Goal: Transaction & Acquisition: Purchase product/service

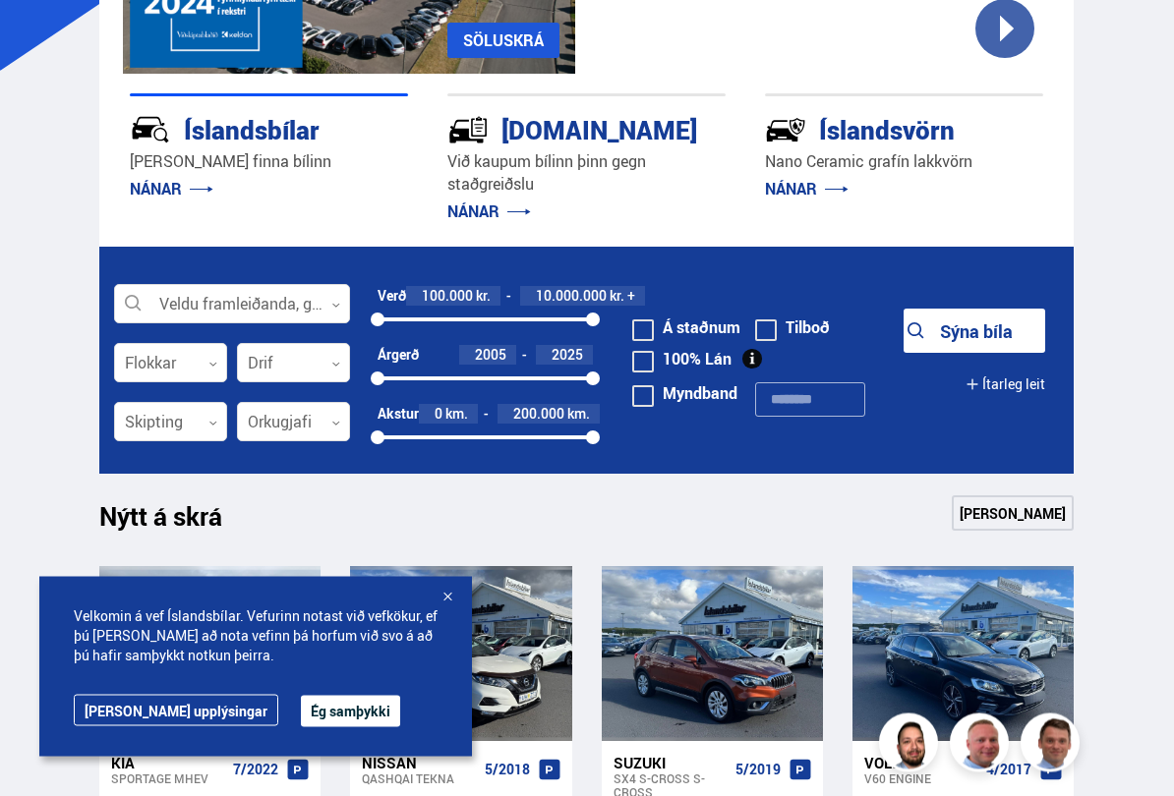
scroll to position [317, 0]
click at [301, 714] on button "Ég samþykki" at bounding box center [350, 711] width 99 height 31
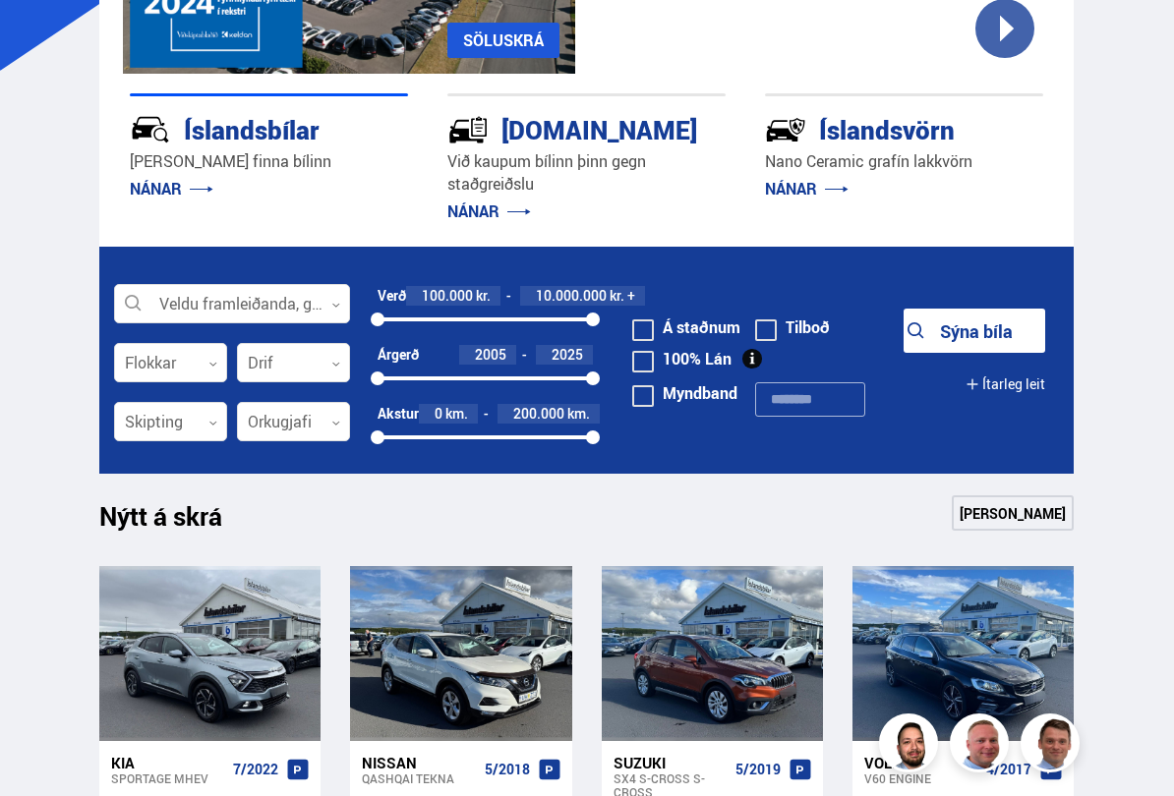
click at [323, 314] on div at bounding box center [232, 304] width 236 height 39
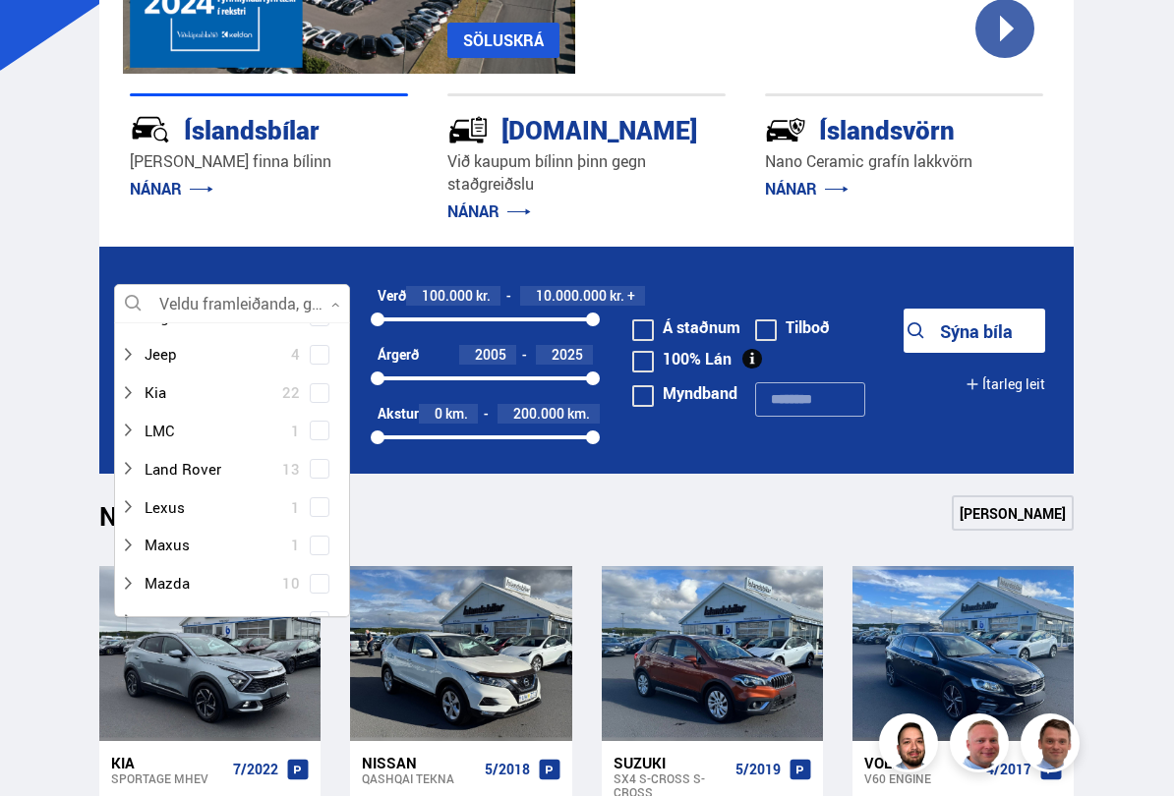
scroll to position [594, 0]
click at [190, 387] on div at bounding box center [212, 393] width 185 height 29
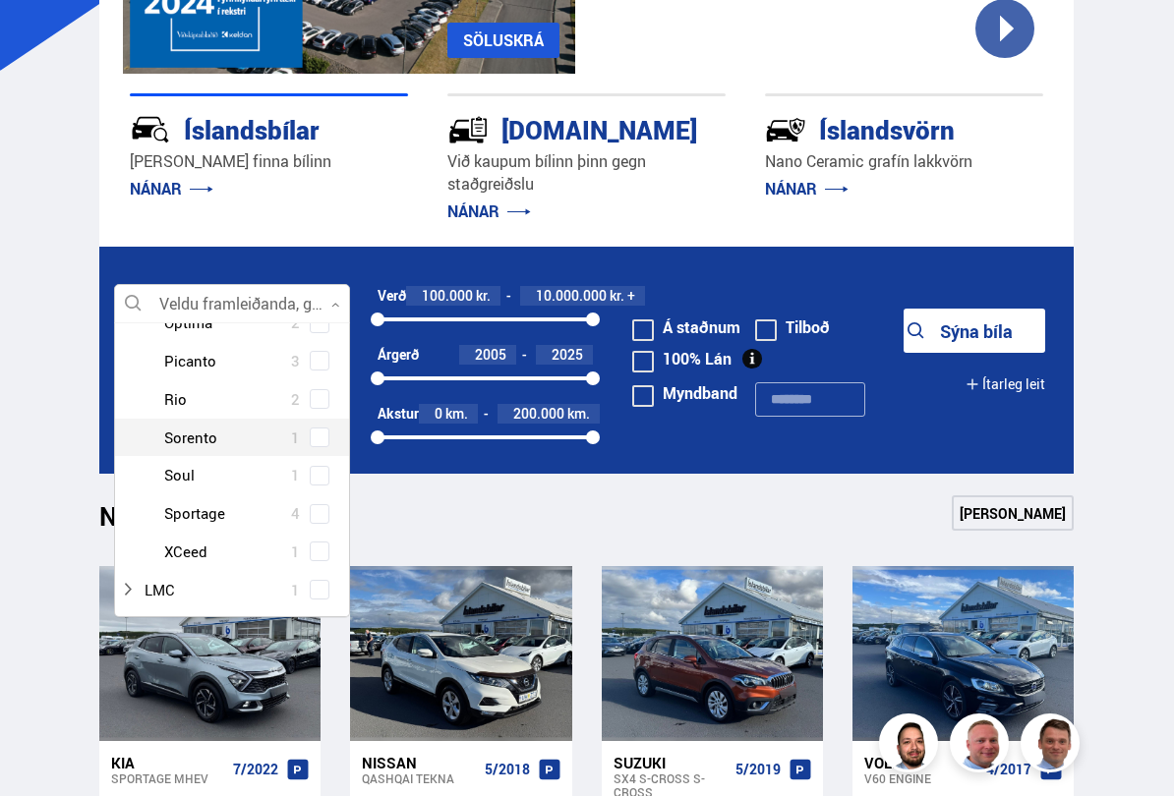
click at [226, 424] on div at bounding box center [251, 438] width 185 height 29
click at [222, 424] on div at bounding box center [251, 438] width 185 height 29
click at [327, 426] on div "Kia Ceed 3 Kia EV6 1 Kia EV9 1 Kia Niro 3 Kia Optima 2 Kia Picanto 3 Kia Rio 2 …" at bounding box center [232, 361] width 234 height 420
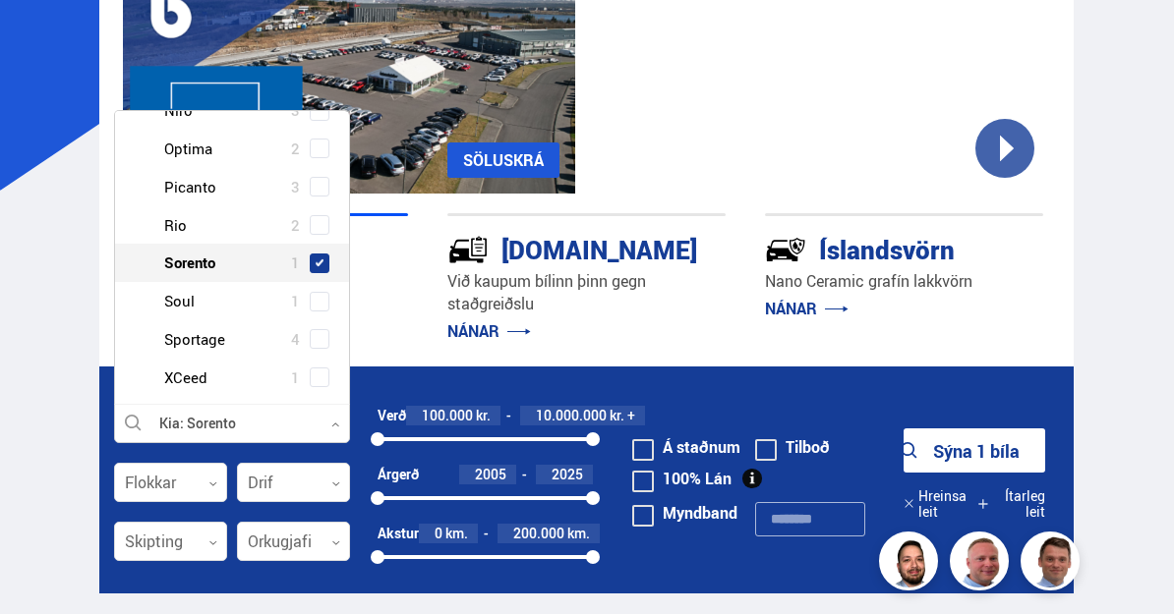
scroll to position [196, 0]
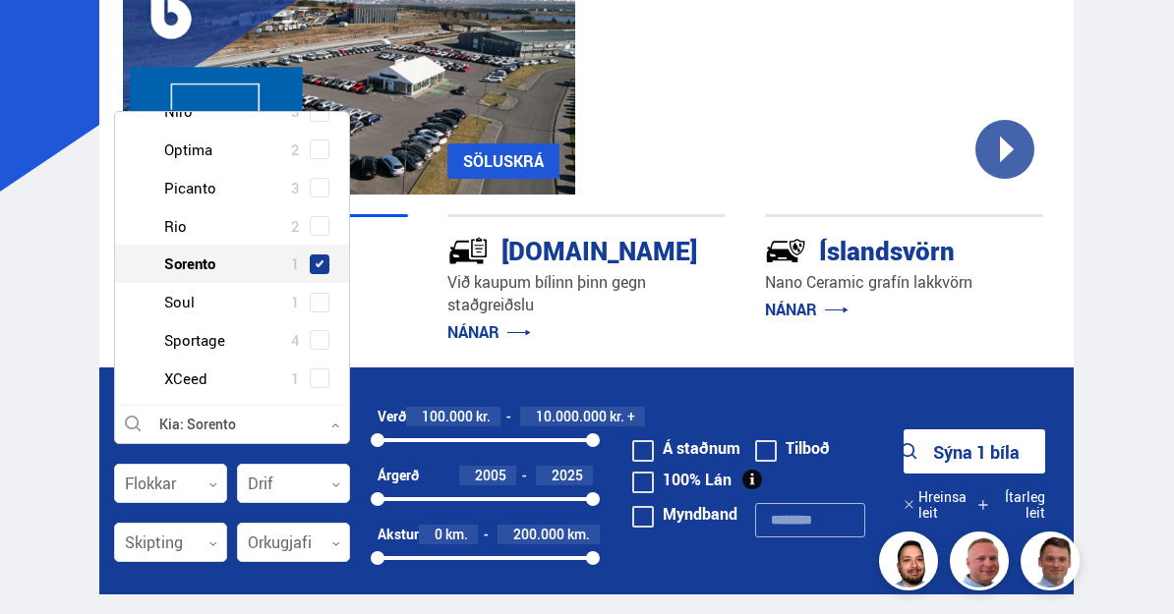
click at [224, 433] on div at bounding box center [232, 425] width 236 height 39
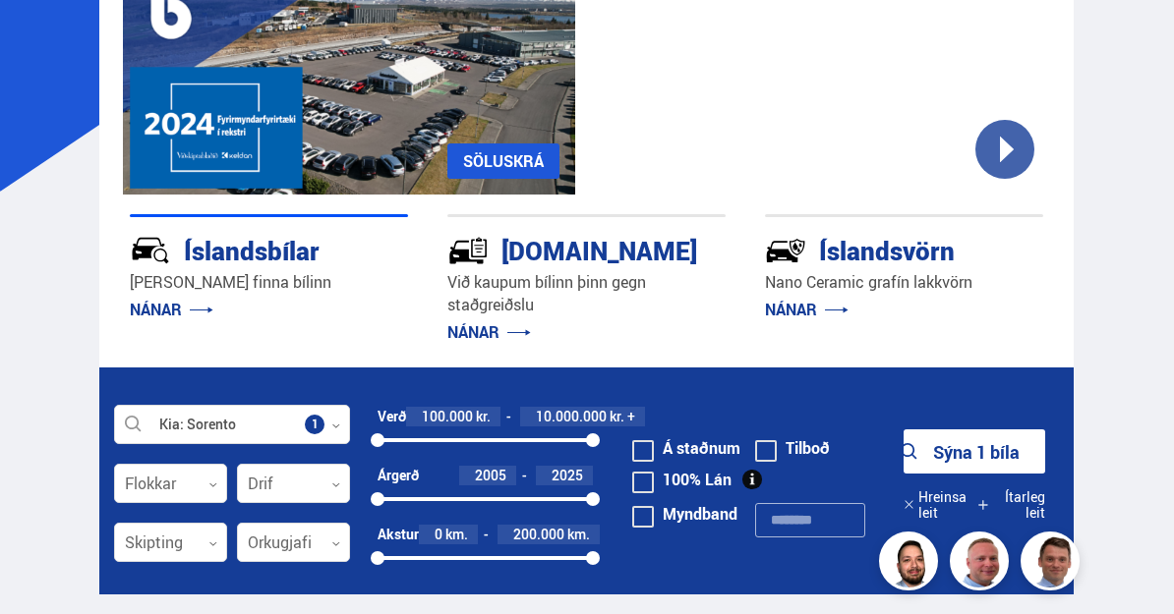
click at [214, 487] on icon at bounding box center [212, 485] width 9 height 9
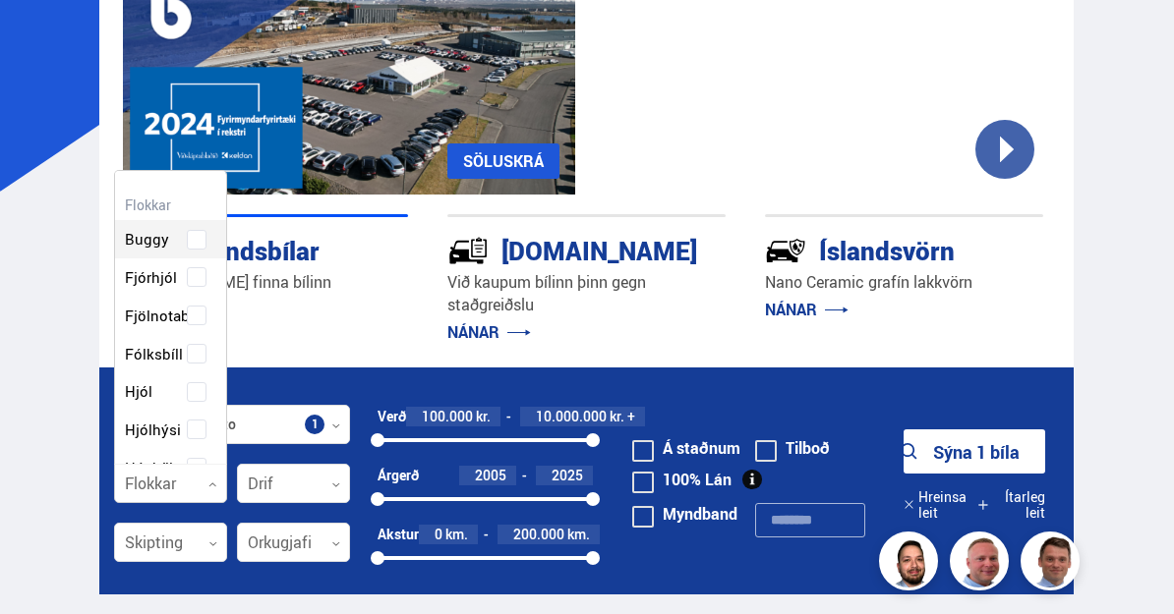
scroll to position [0, 0]
click at [373, 303] on p "NÁNAR" at bounding box center [269, 309] width 278 height 31
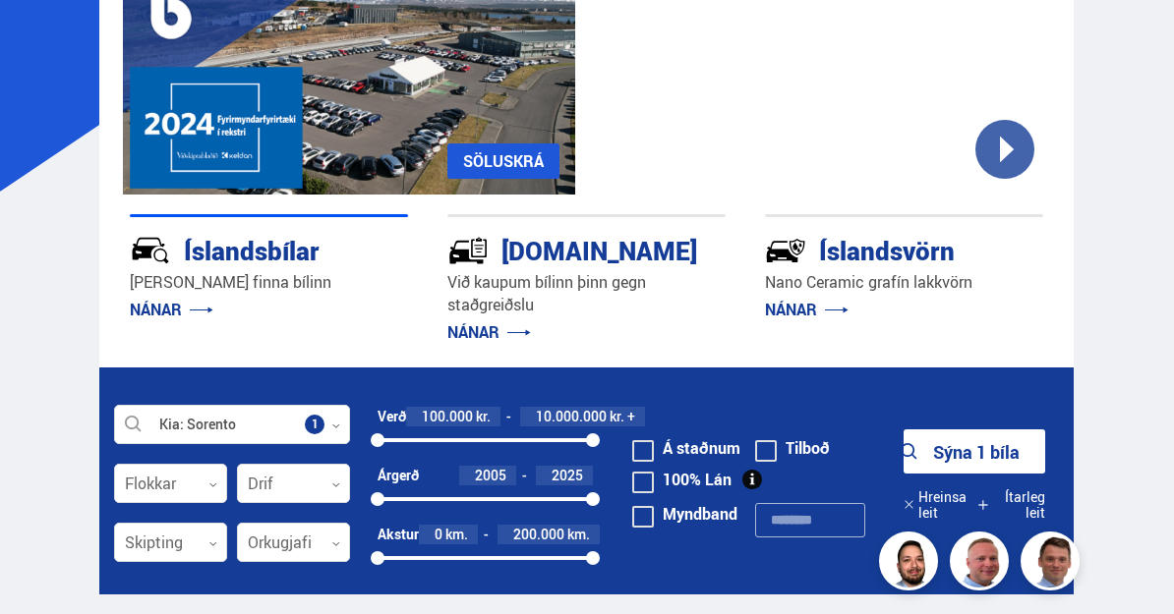
click at [330, 545] on div at bounding box center [293, 543] width 113 height 39
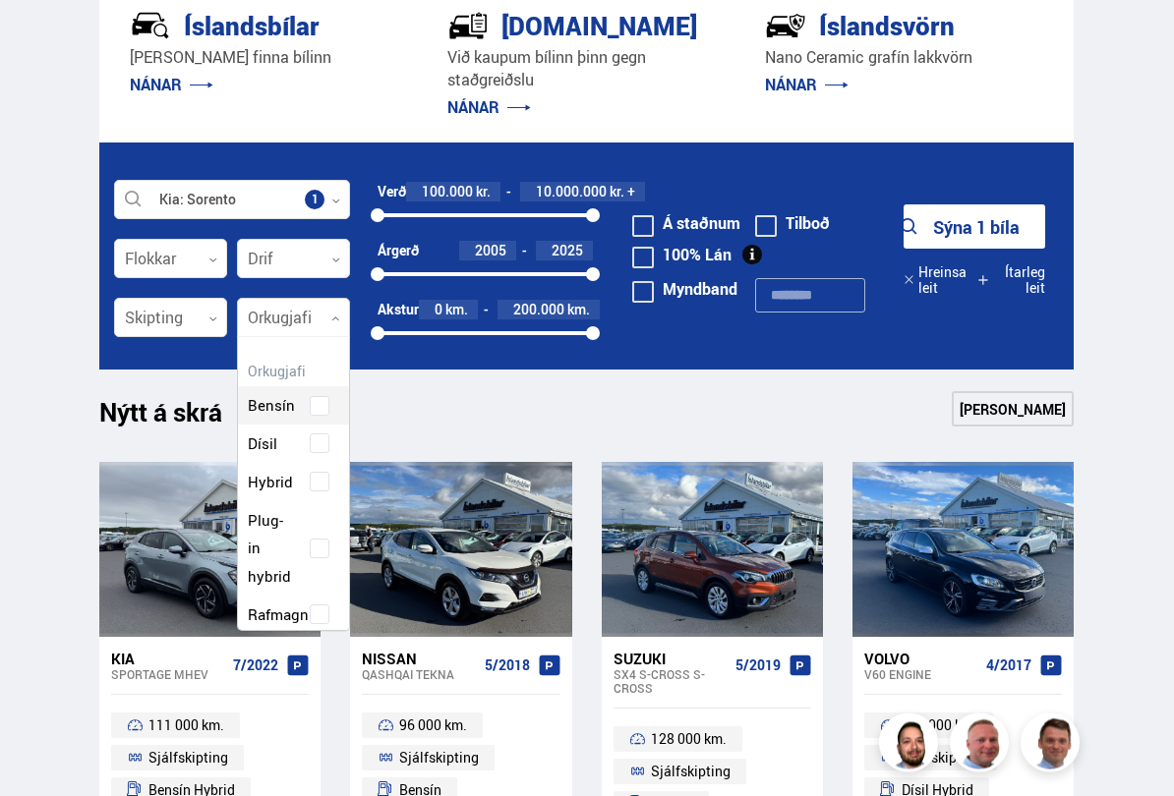
scroll to position [422, 0]
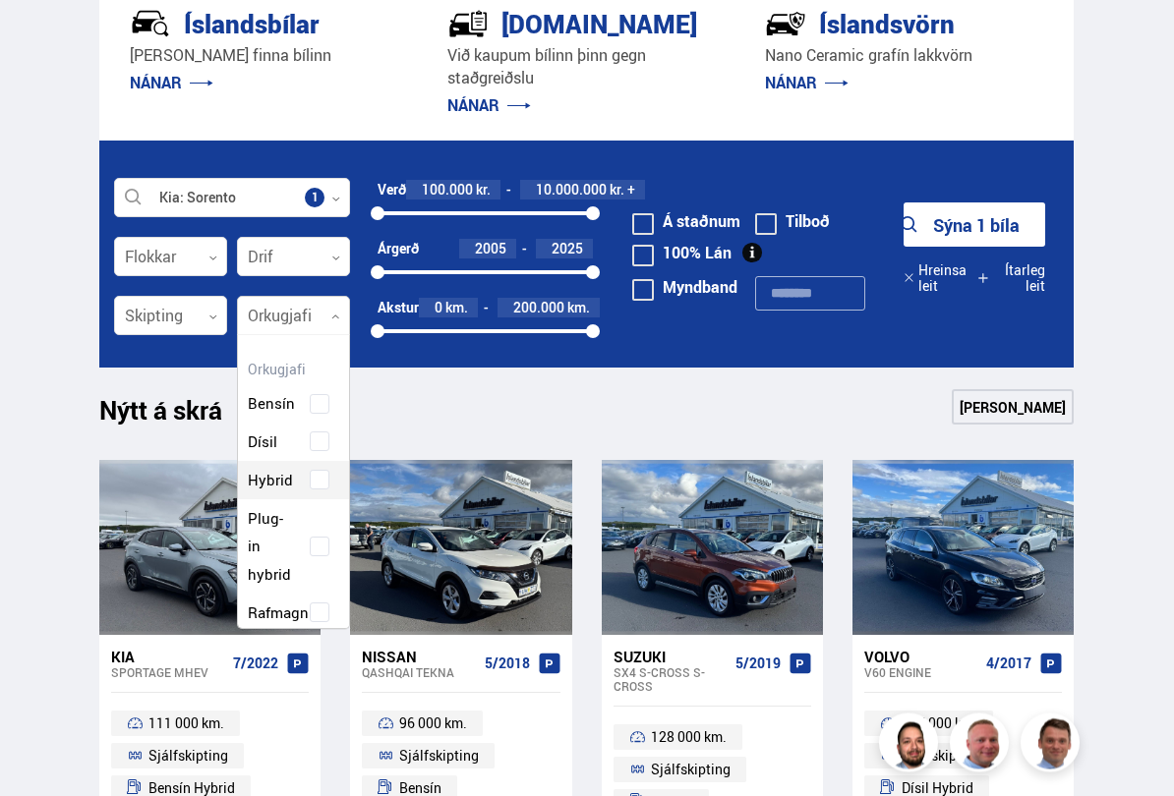
click at [321, 477] on div "Bensín Dísil Hybrid Plug-in hybrid Rafmagn" at bounding box center [293, 494] width 111 height 276
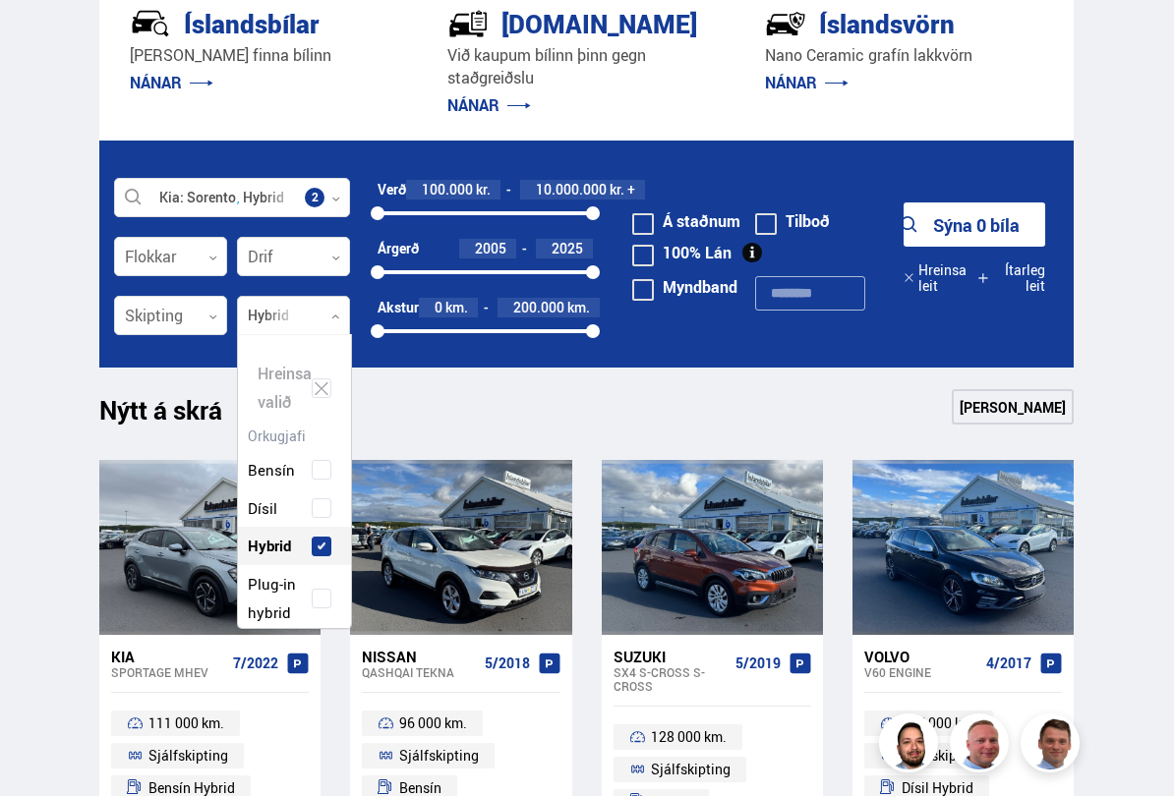
click at [336, 580] on div "Plug-in hybrid" at bounding box center [294, 598] width 103 height 57
click at [328, 539] on span at bounding box center [322, 547] width 20 height 20
click at [756, 410] on div "Nýtt á skrá Sjá meira" at bounding box center [586, 412] width 974 height 47
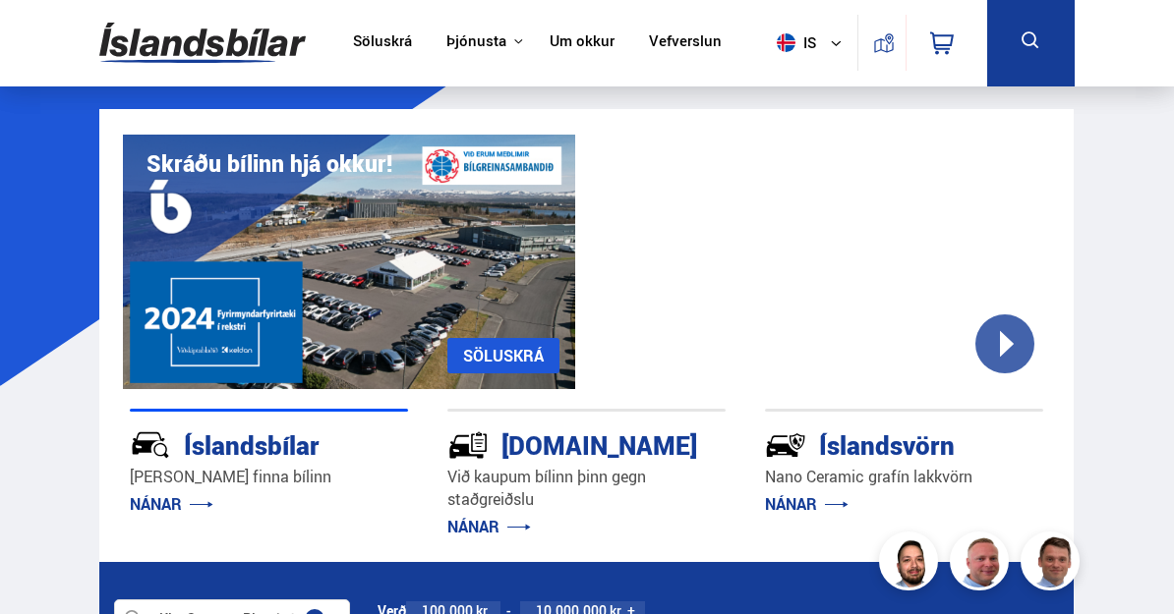
scroll to position [0, 0]
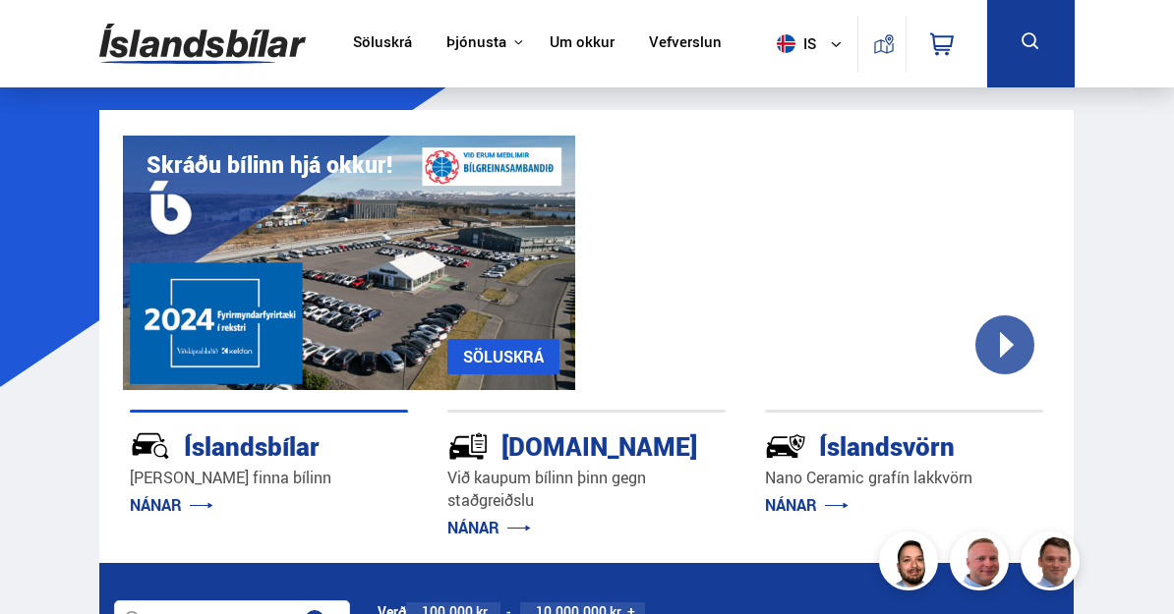
click at [1010, 334] on div at bounding box center [825, 263] width 452 height 255
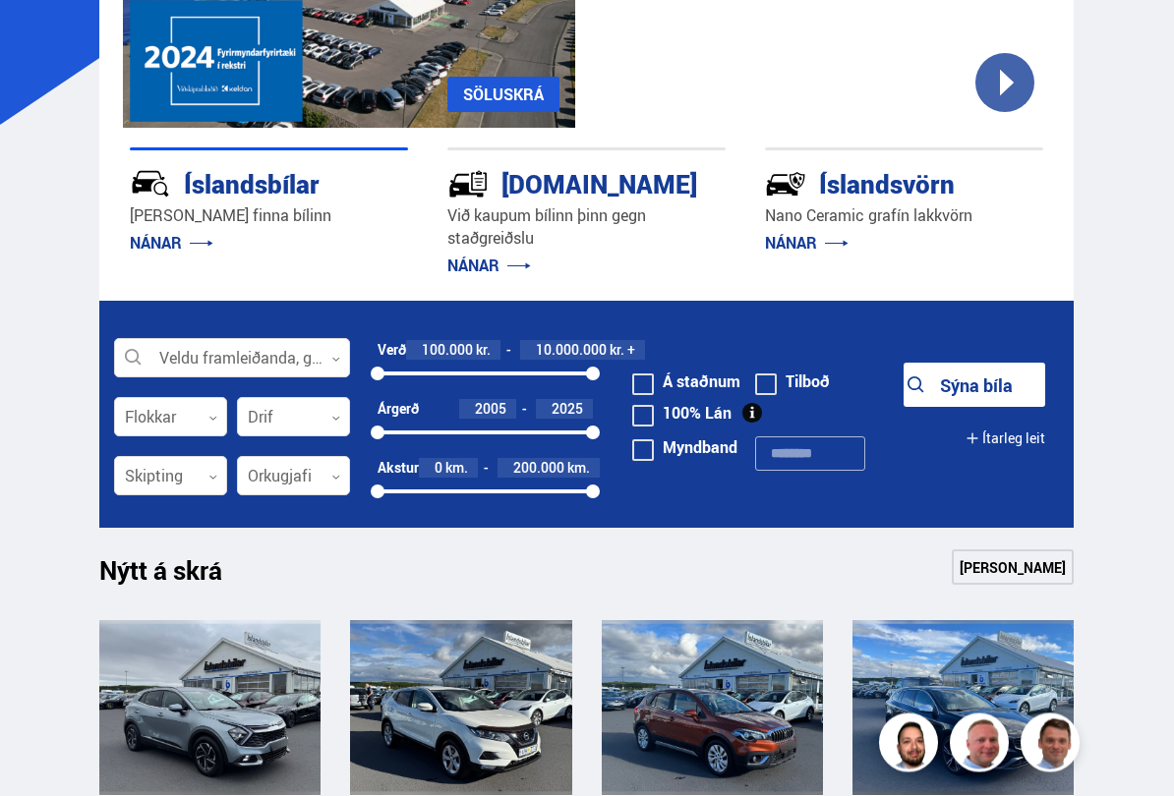
scroll to position [263, 0]
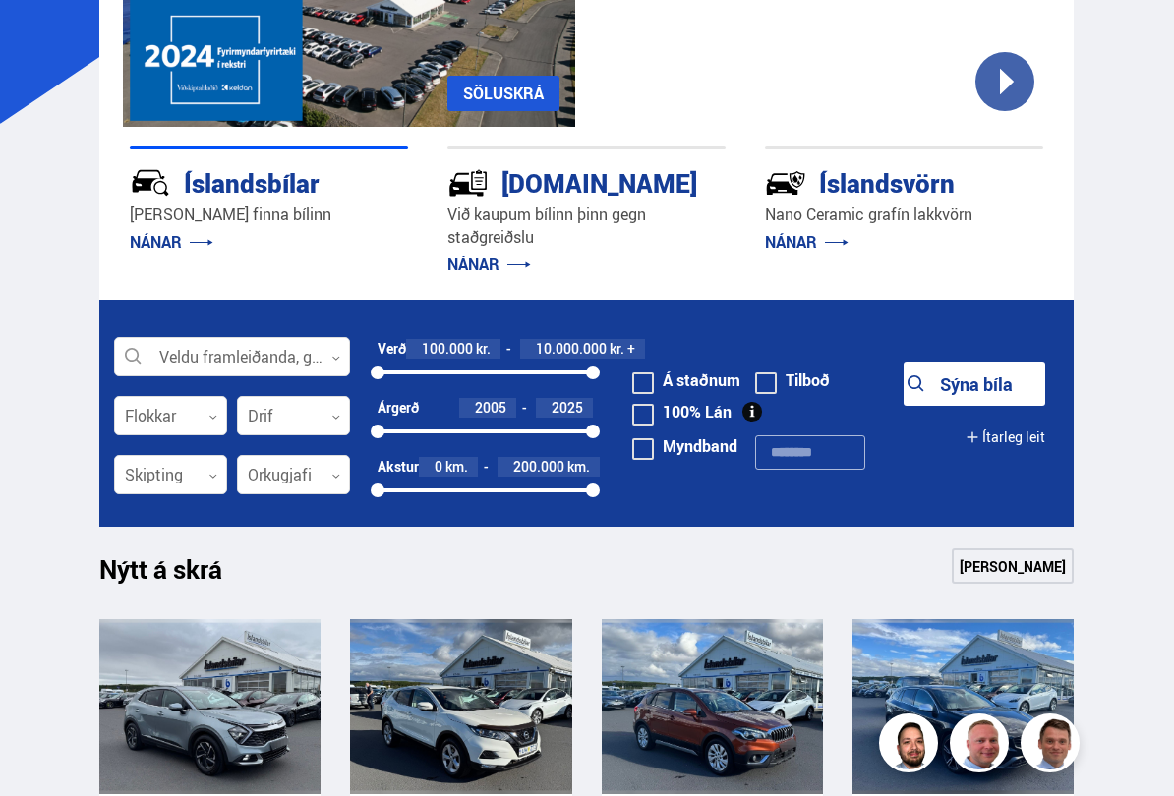
click at [340, 361] on icon at bounding box center [335, 358] width 9 height 9
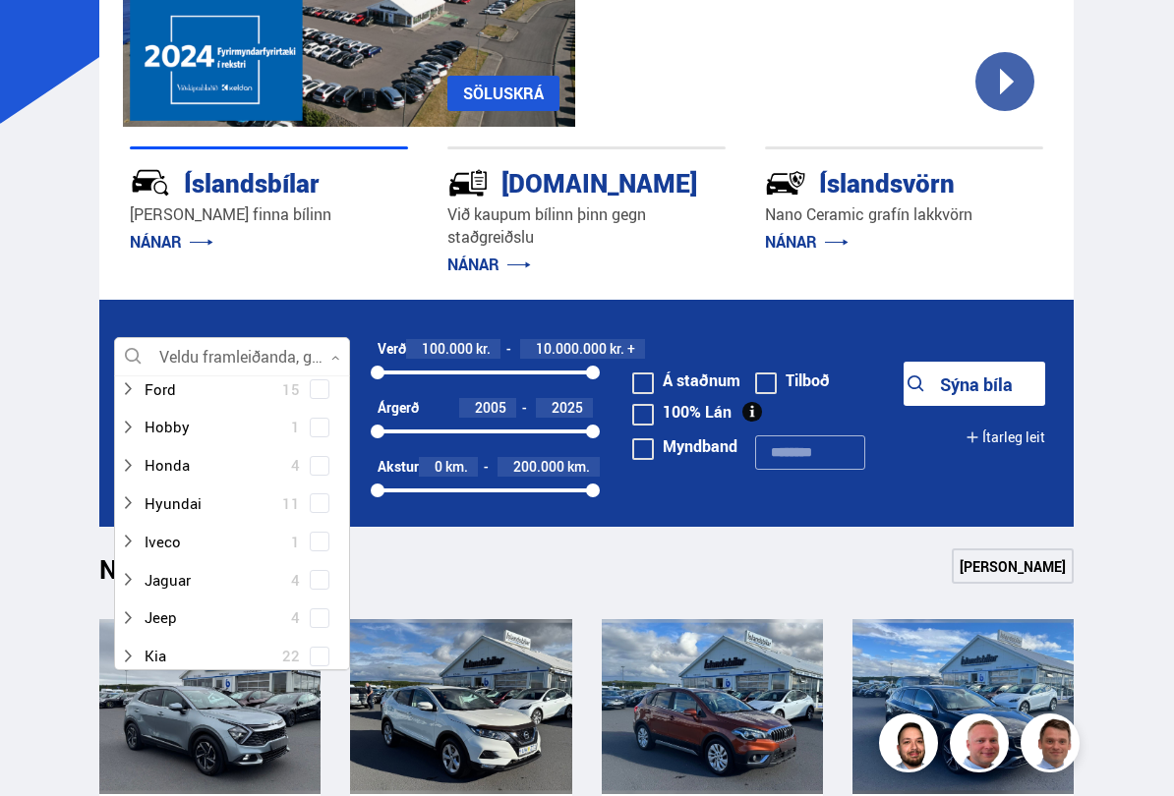
scroll to position [384, 0]
click at [186, 613] on div at bounding box center [212, 655] width 185 height 29
click at [221, 613] on div at bounding box center [212, 655] width 185 height 29
click at [220, 613] on div at bounding box center [212, 655] width 185 height 29
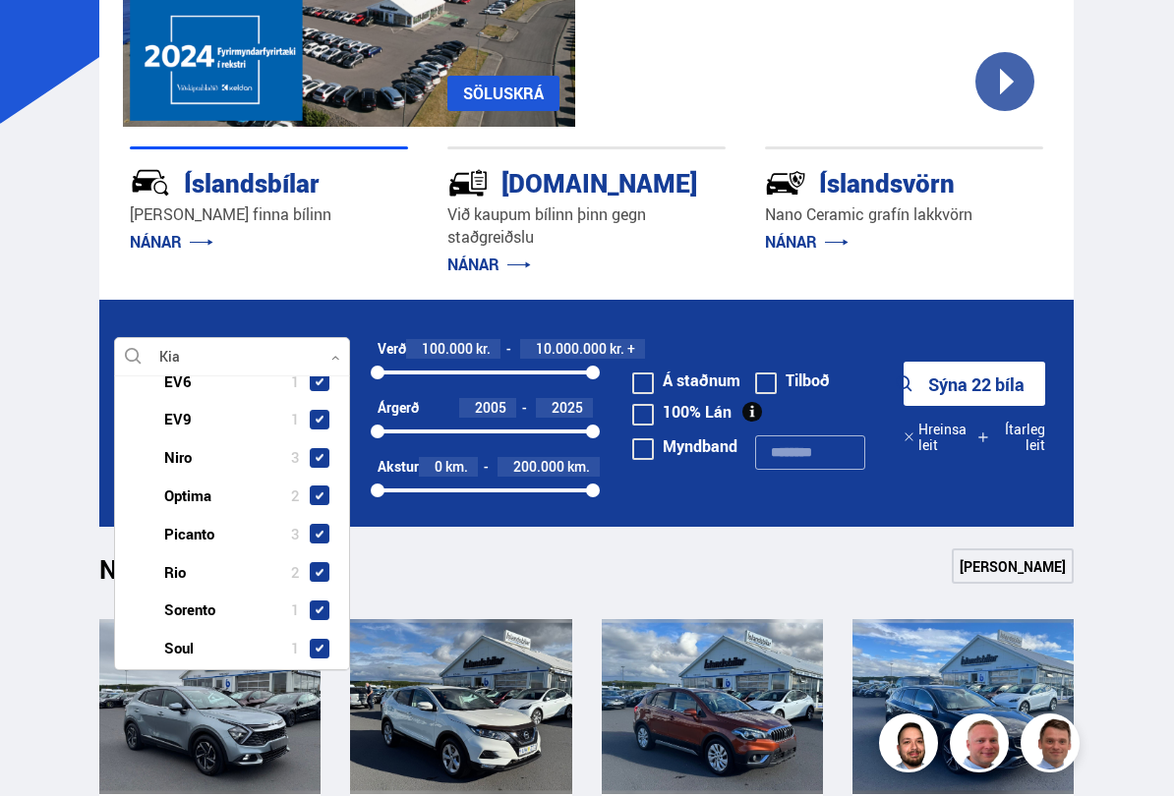
scroll to position [776, 0]
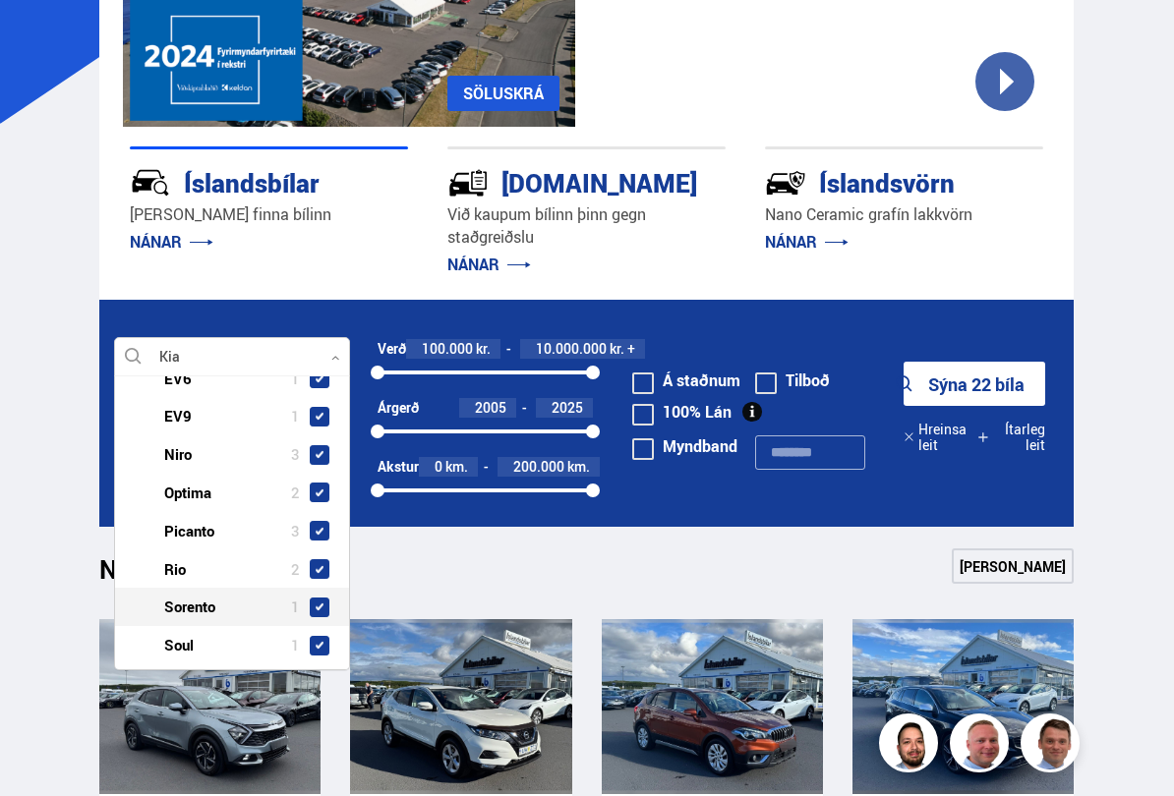
click at [320, 598] on span at bounding box center [320, 608] width 20 height 20
click at [325, 561] on span at bounding box center [320, 569] width 16 height 16
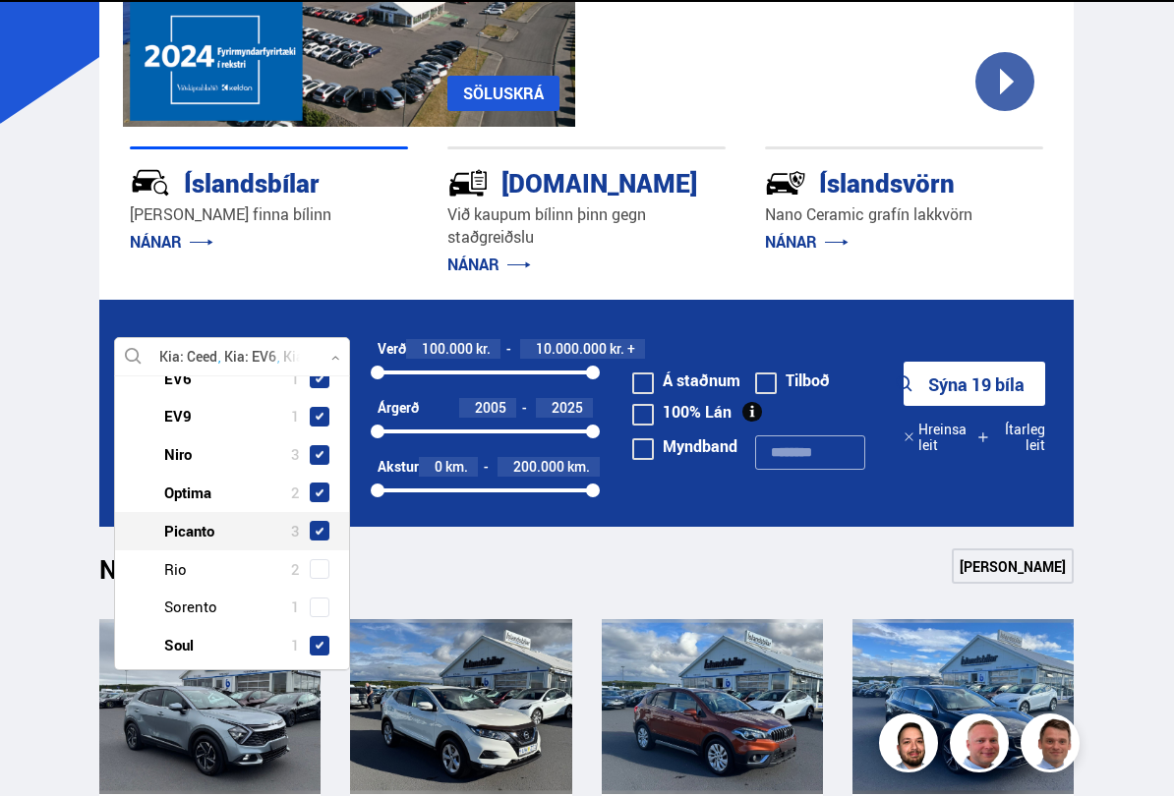
click at [326, 521] on span at bounding box center [320, 531] width 20 height 20
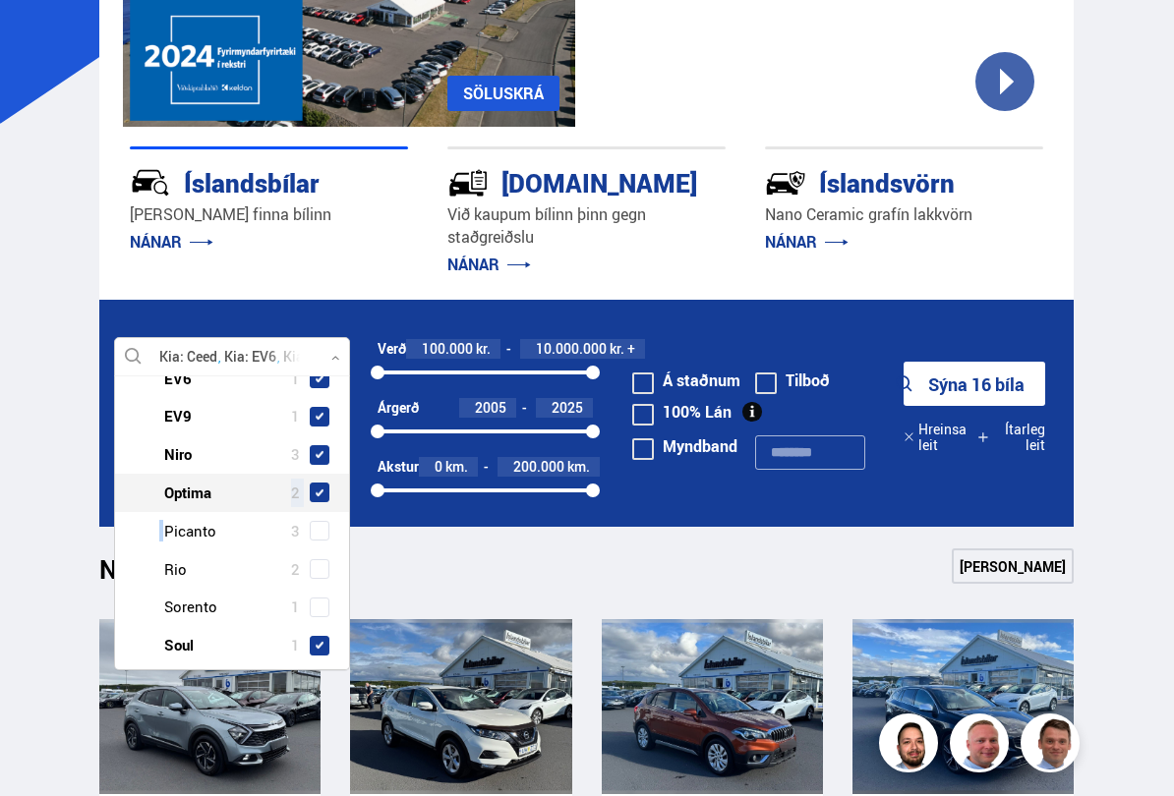
click at [324, 483] on span at bounding box center [320, 493] width 20 height 20
click at [349, 479] on div "Kia Optima 2" at bounding box center [232, 493] width 234 height 38
click at [327, 407] on span at bounding box center [320, 417] width 20 height 20
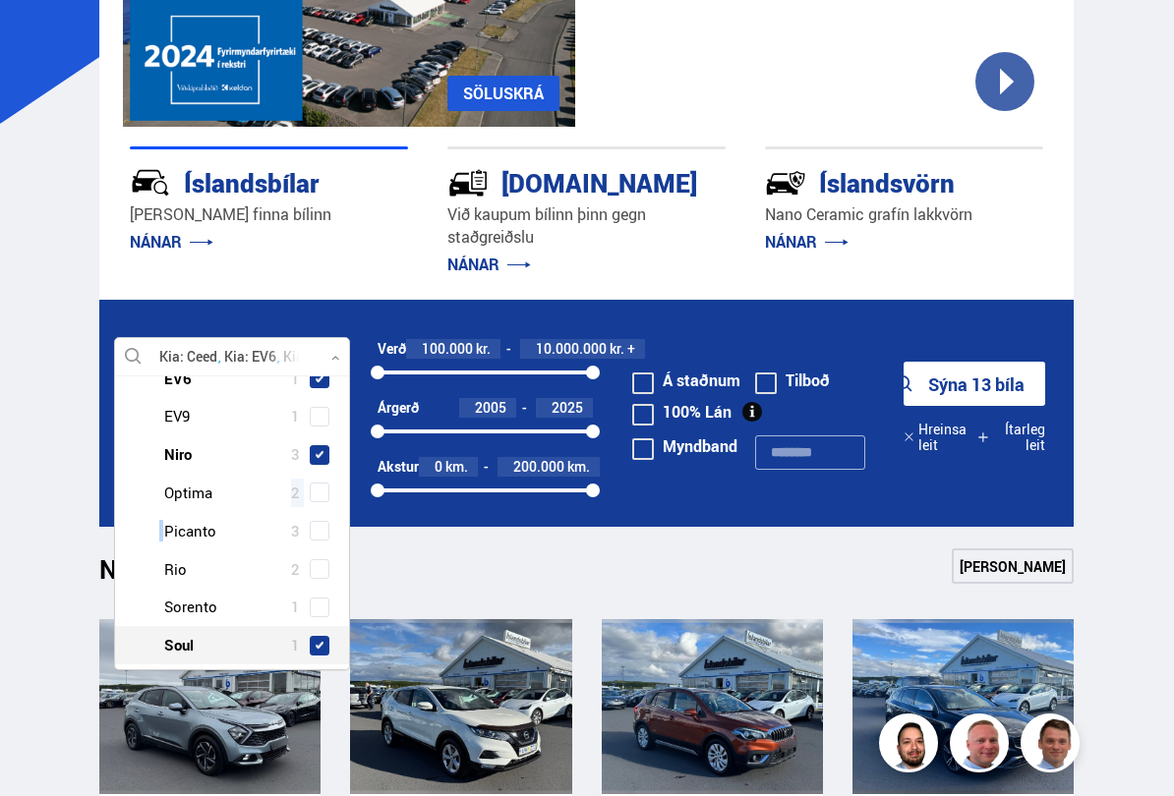
click at [323, 613] on span at bounding box center [320, 646] width 8 height 8
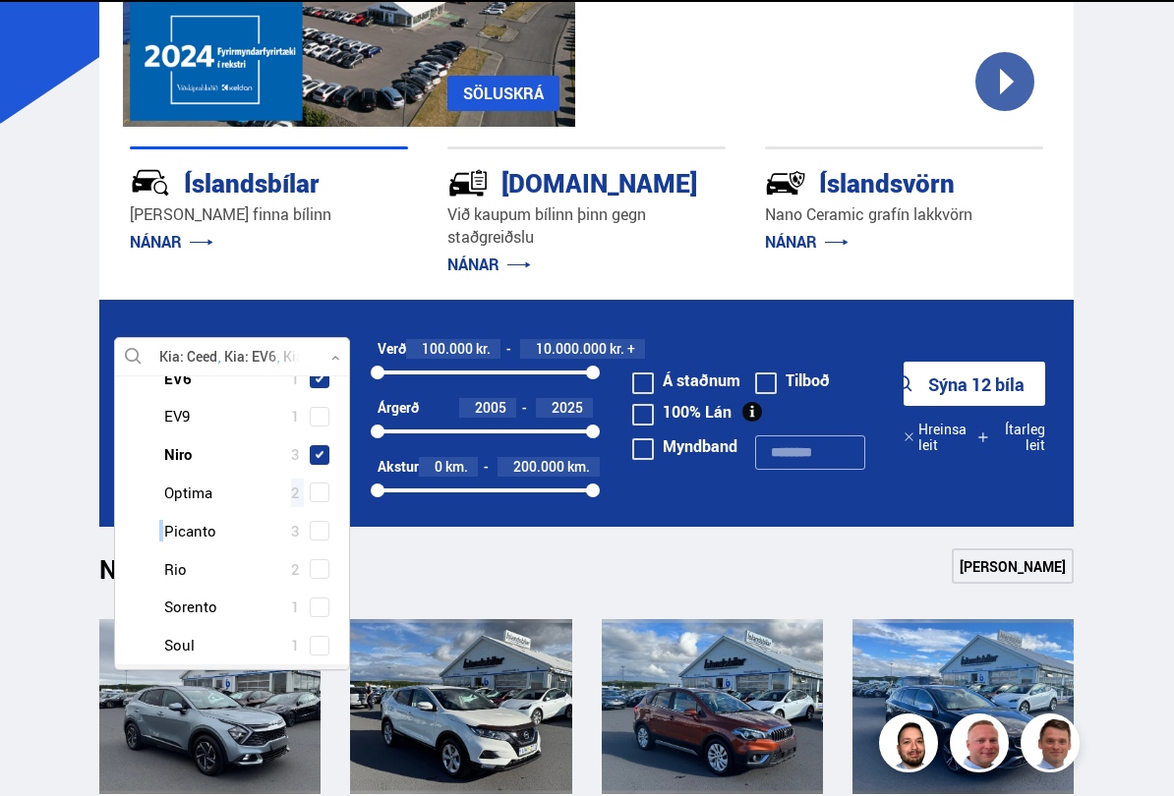
click at [328, 613] on span at bounding box center [320, 683] width 20 height 20
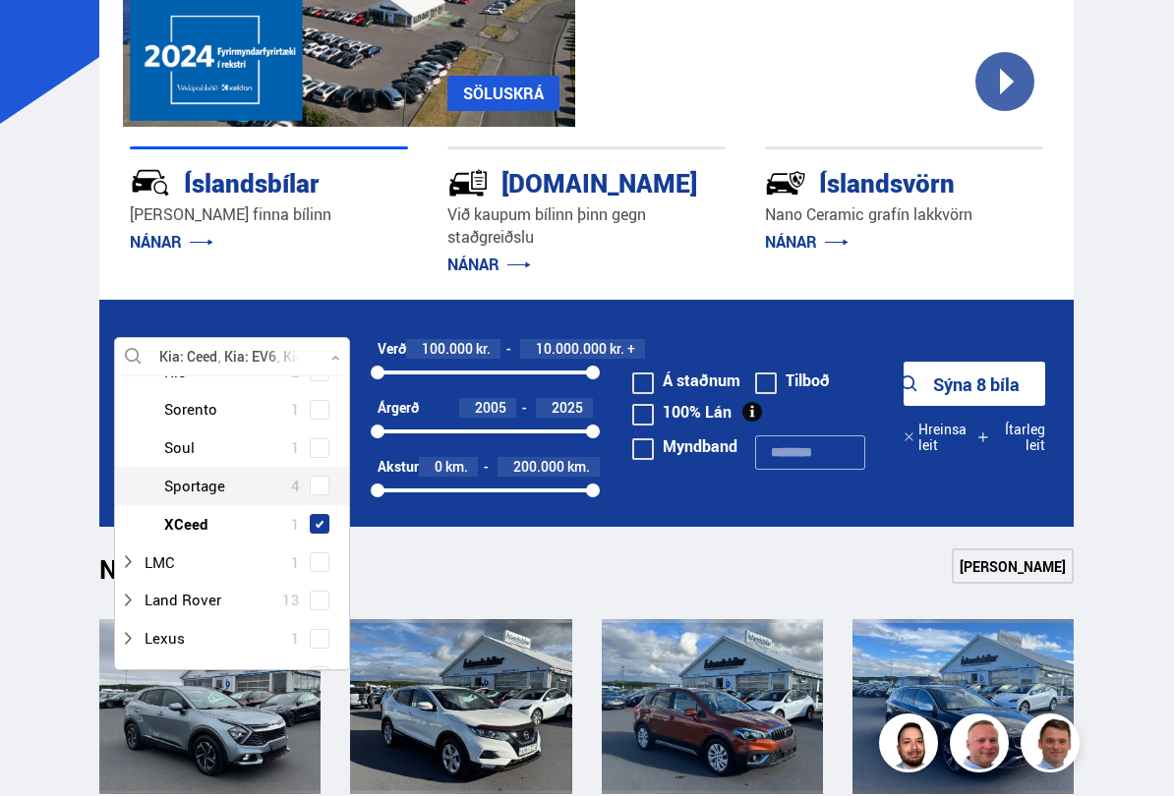
scroll to position [972, 0]
click at [316, 515] on span at bounding box center [320, 525] width 20 height 20
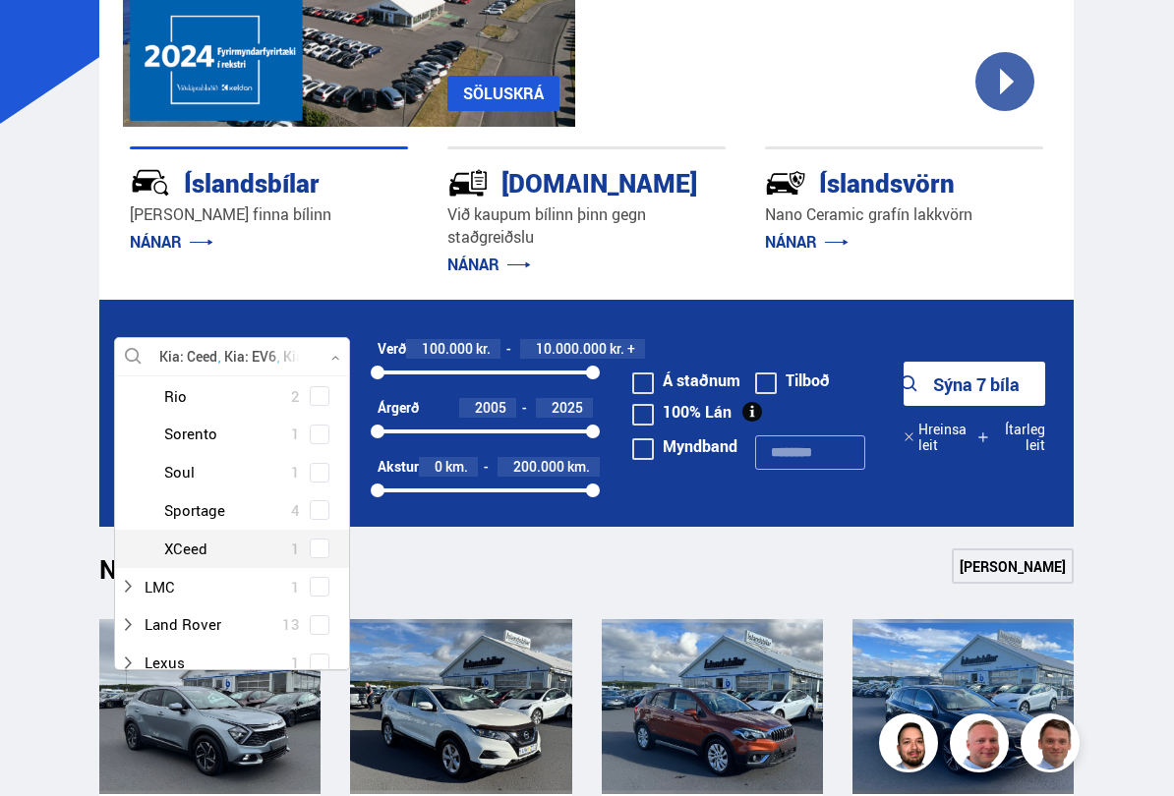
scroll to position [910, 0]
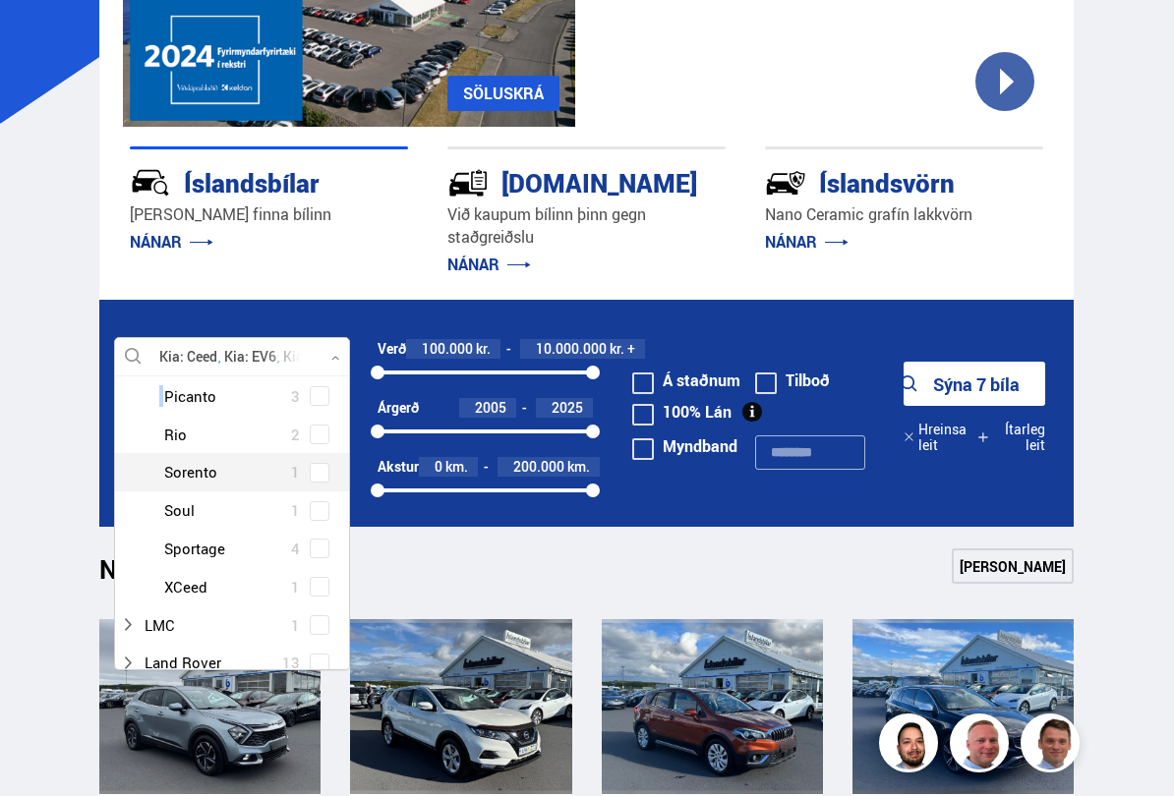
click at [325, 472] on span at bounding box center [320, 473] width 16 height 2
click at [1009, 386] on button "Sýna 8 bíla" at bounding box center [974, 384] width 142 height 44
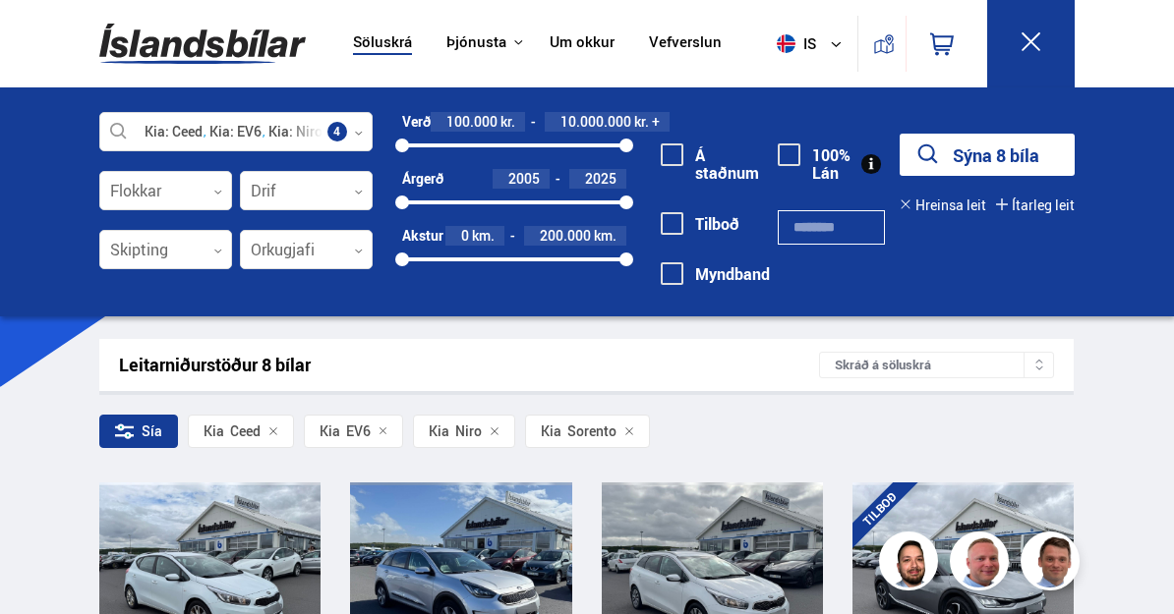
click at [340, 132] on div at bounding box center [235, 132] width 273 height 39
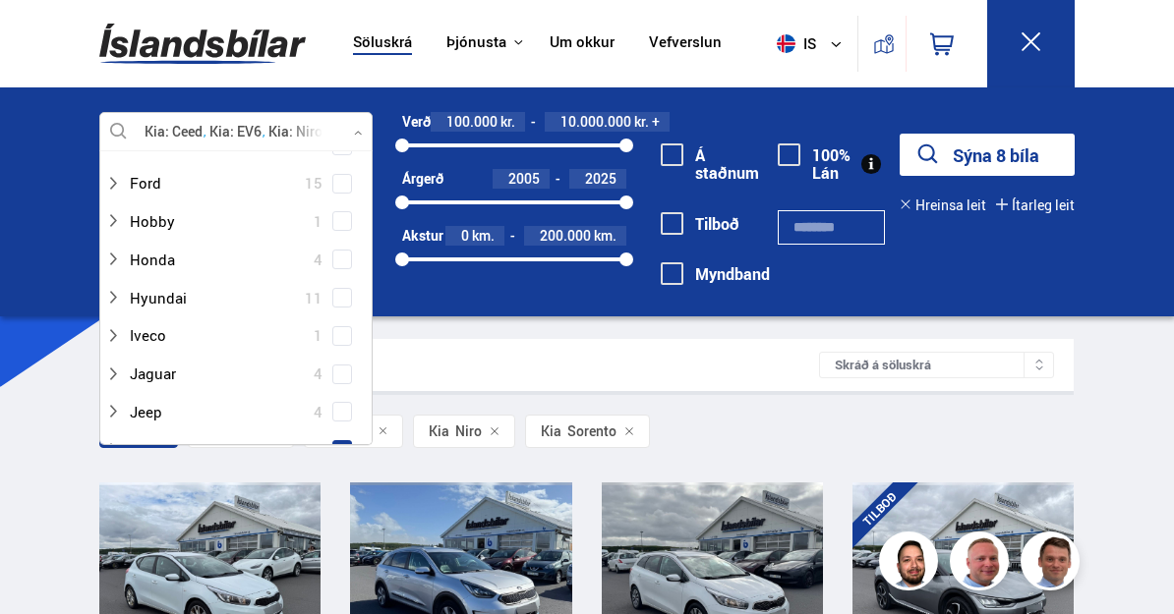
scroll to position [458, 0]
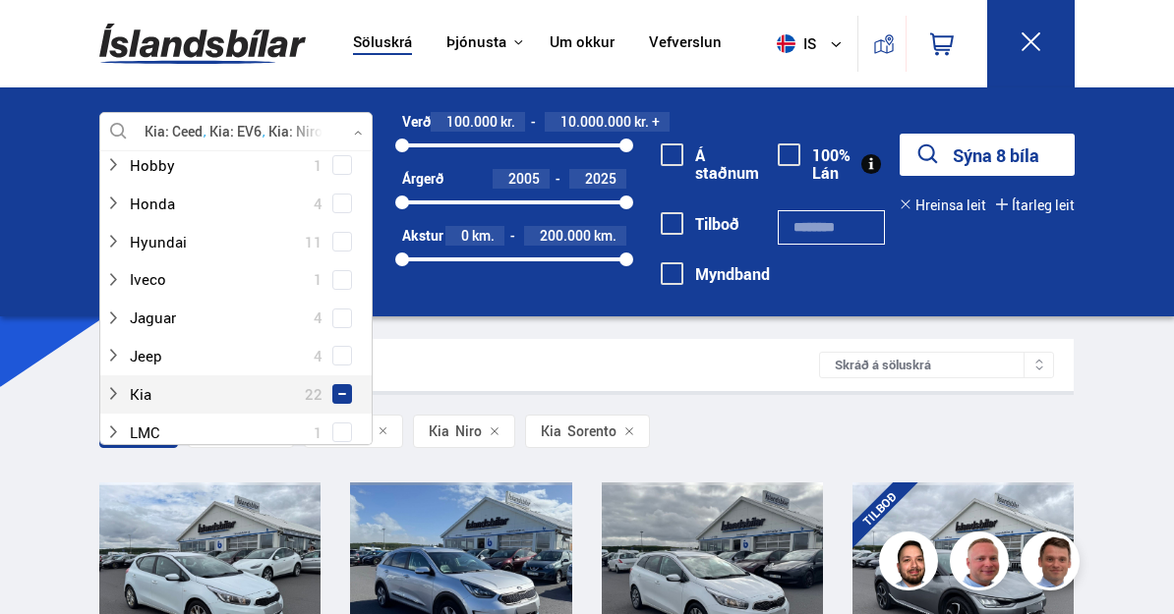
click at [183, 386] on div at bounding box center [216, 394] width 222 height 29
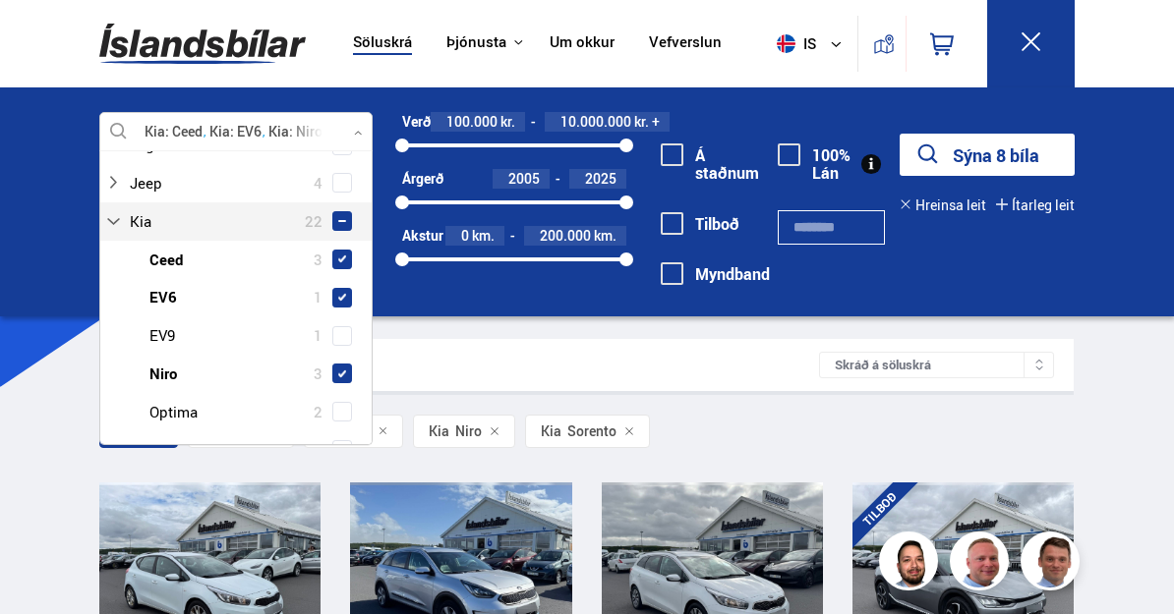
scroll to position [633, 0]
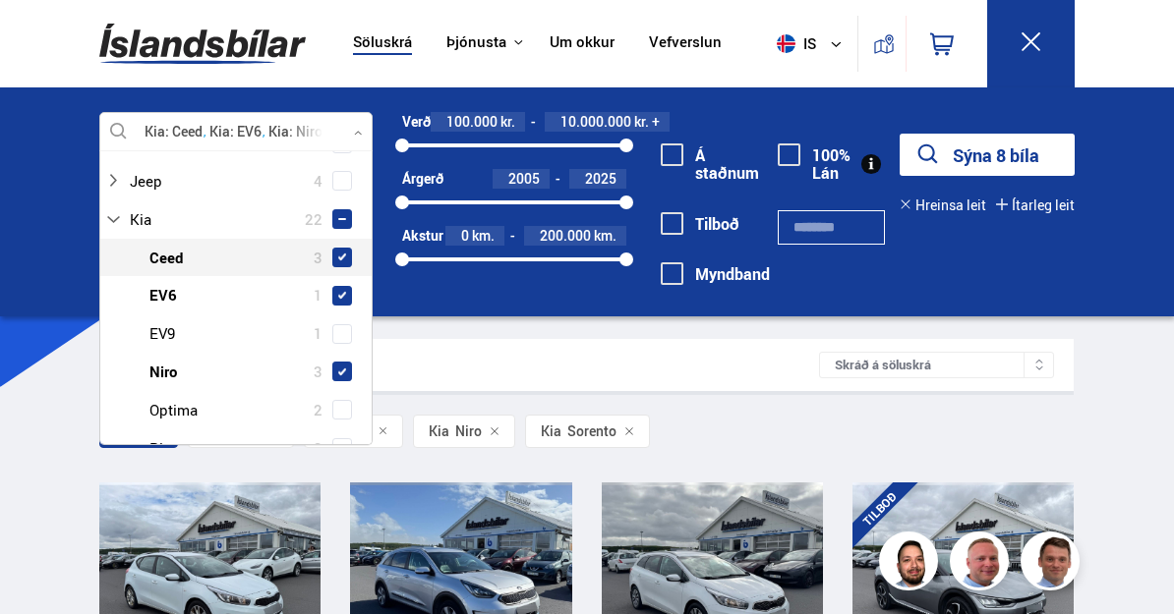
click at [346, 248] on span at bounding box center [342, 258] width 20 height 20
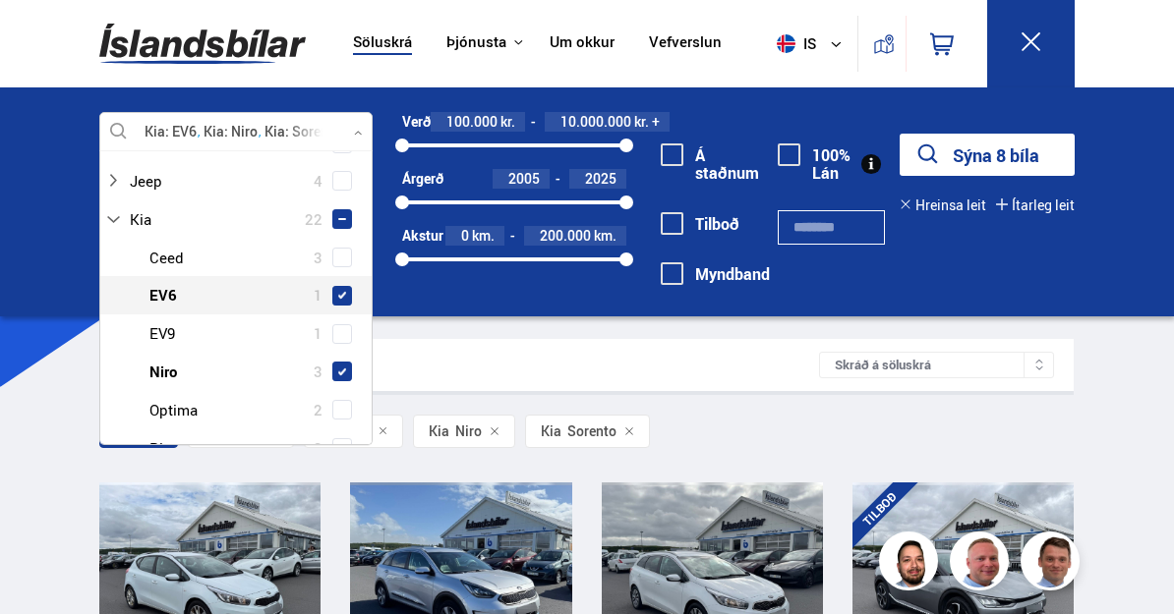
click at [349, 286] on span at bounding box center [342, 296] width 20 height 20
click at [349, 364] on span at bounding box center [342, 372] width 16 height 16
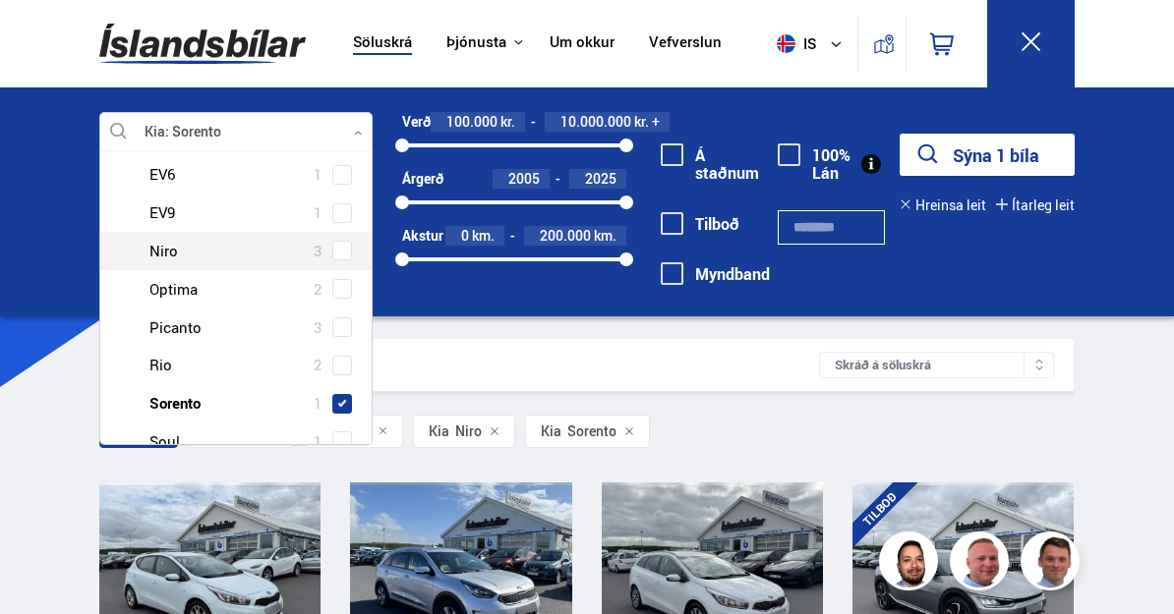
scroll to position [765, 0]
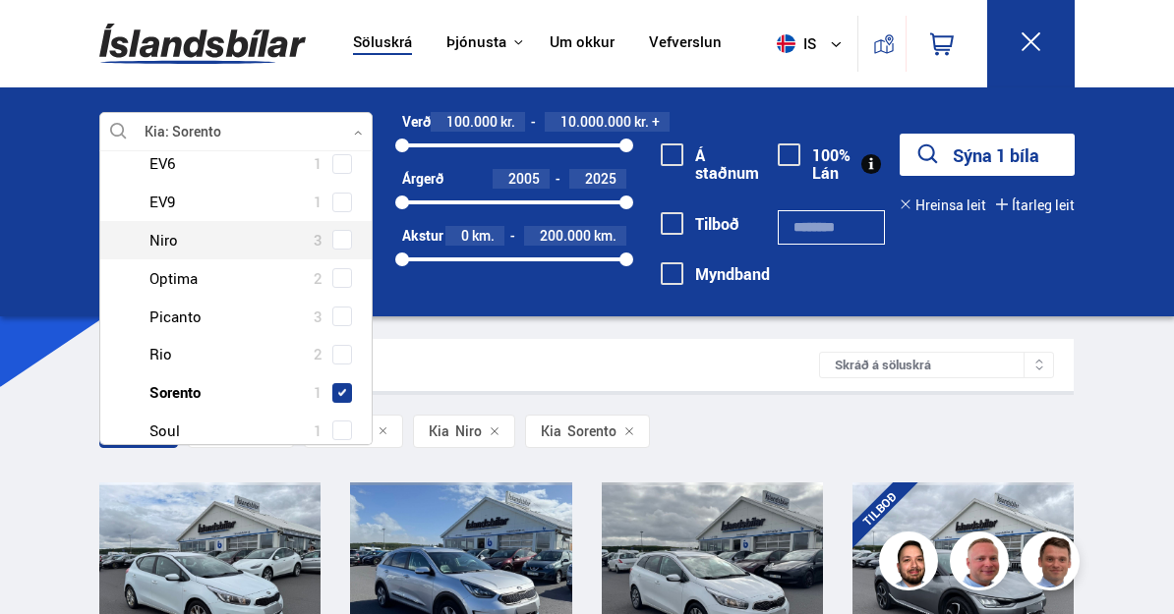
click at [1028, 156] on button "Sýna 1 bíla" at bounding box center [987, 155] width 175 height 42
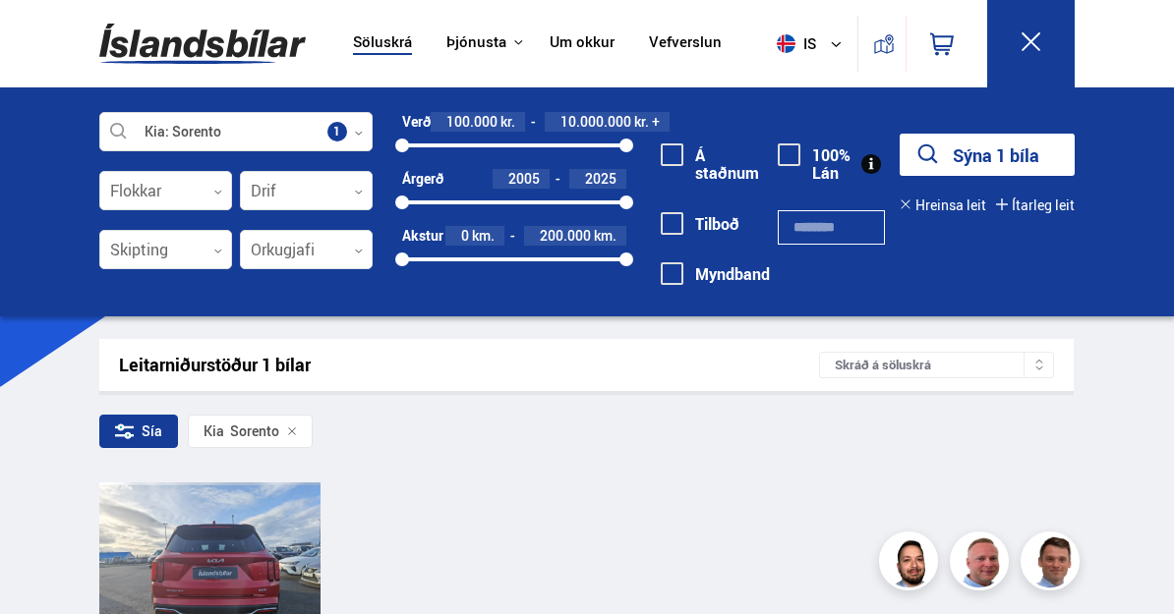
click at [250, 542] on div at bounding box center [254, 570] width 44 height 174
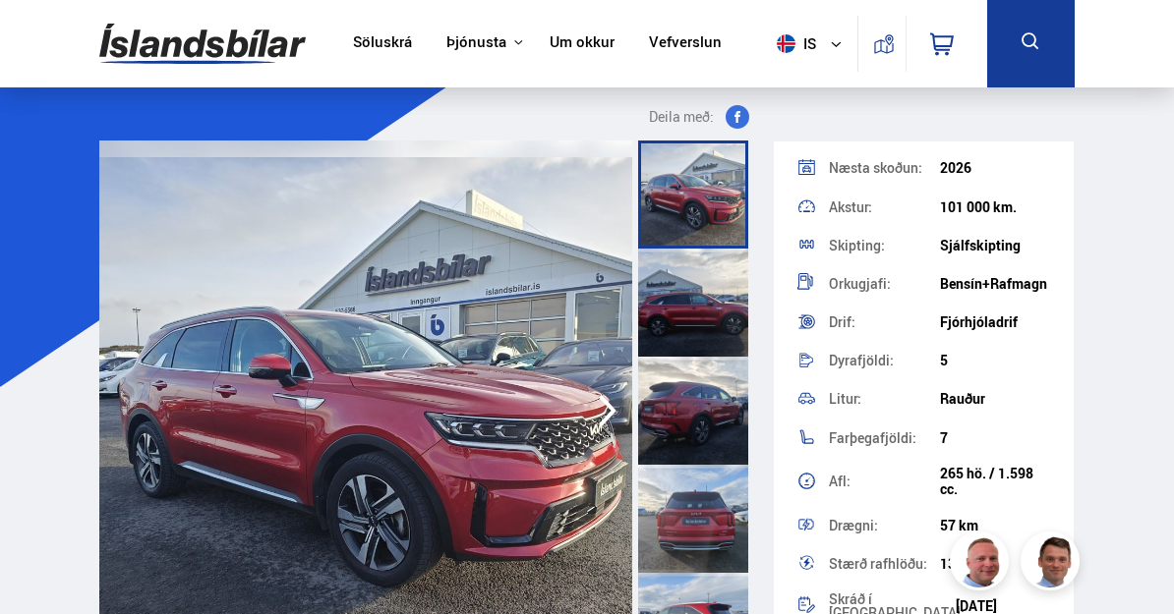
scroll to position [239, 0]
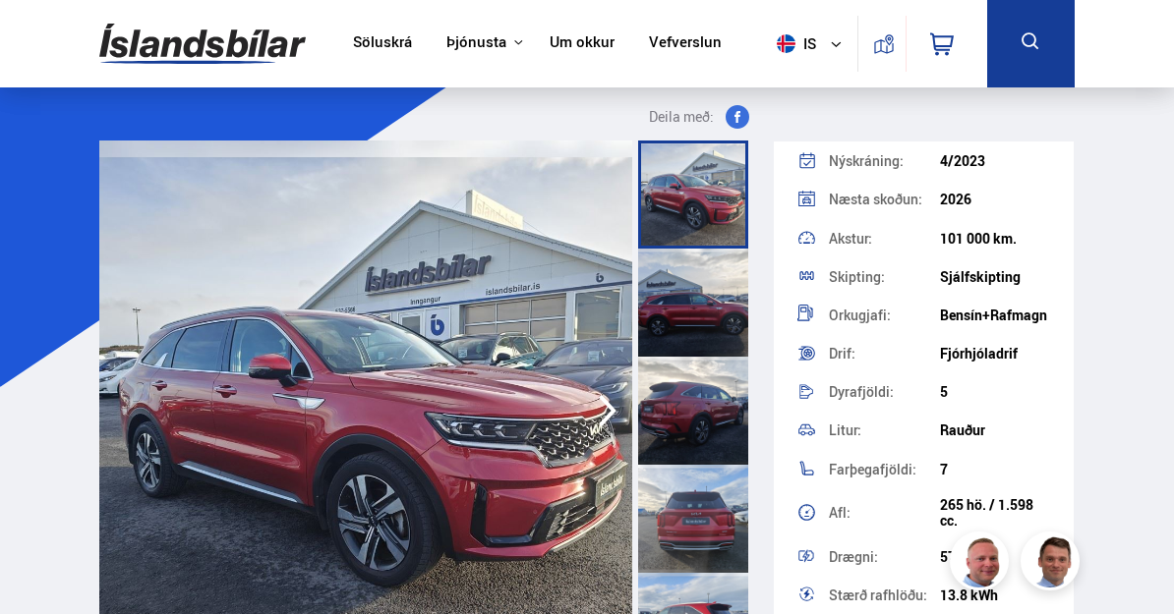
click at [543, 473] on img at bounding box center [365, 411] width 533 height 541
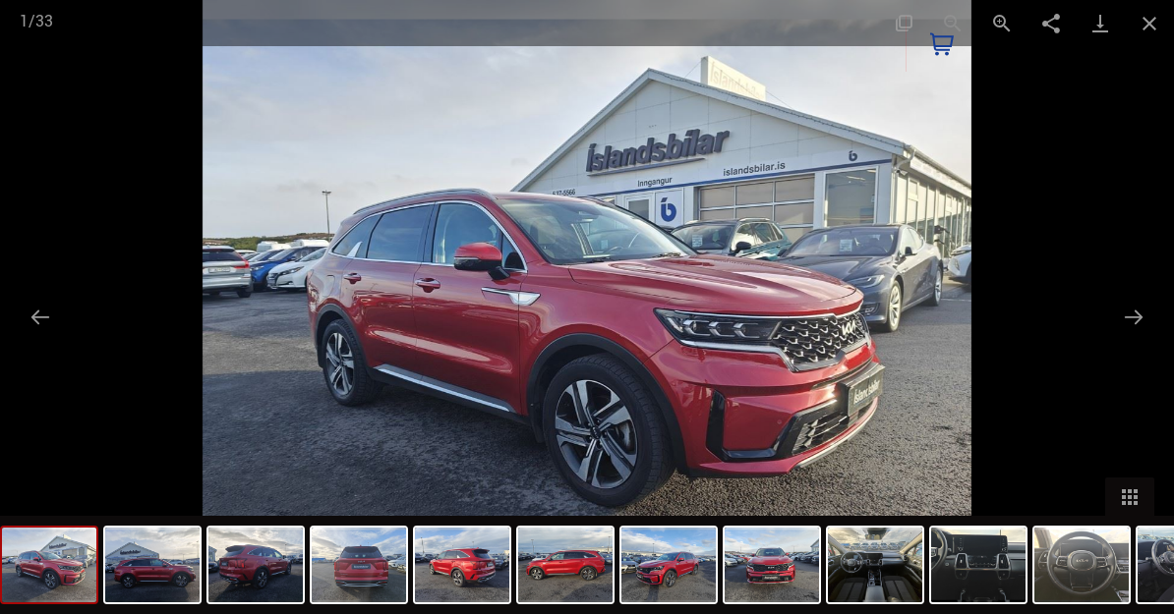
click at [1134, 319] on button "Next slide" at bounding box center [1133, 317] width 41 height 38
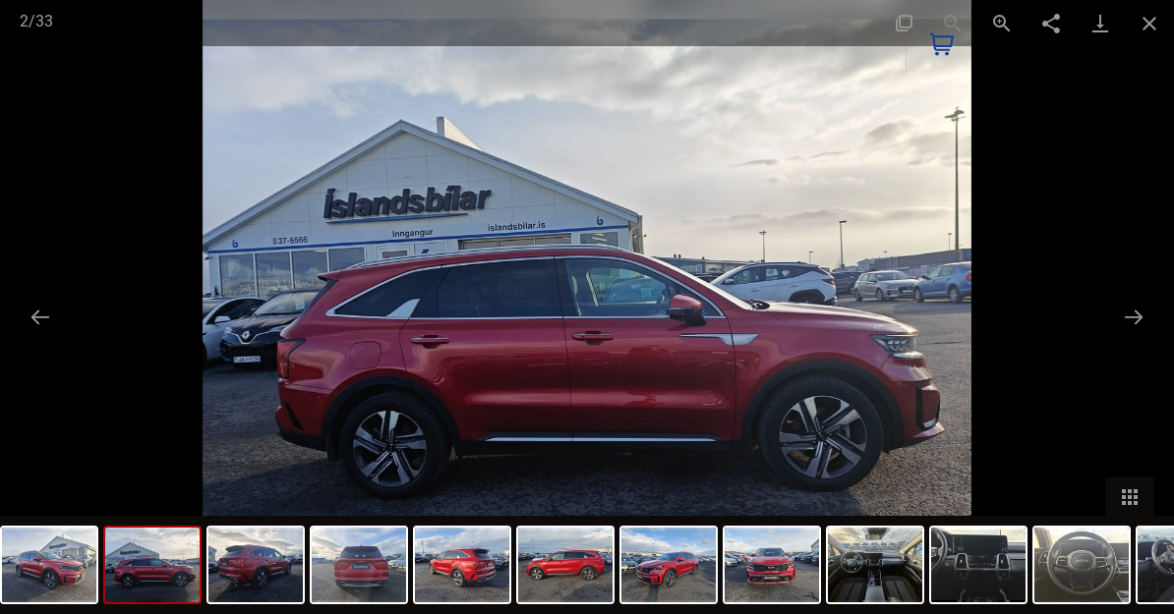
click at [1135, 316] on button "Next slide" at bounding box center [1133, 317] width 41 height 38
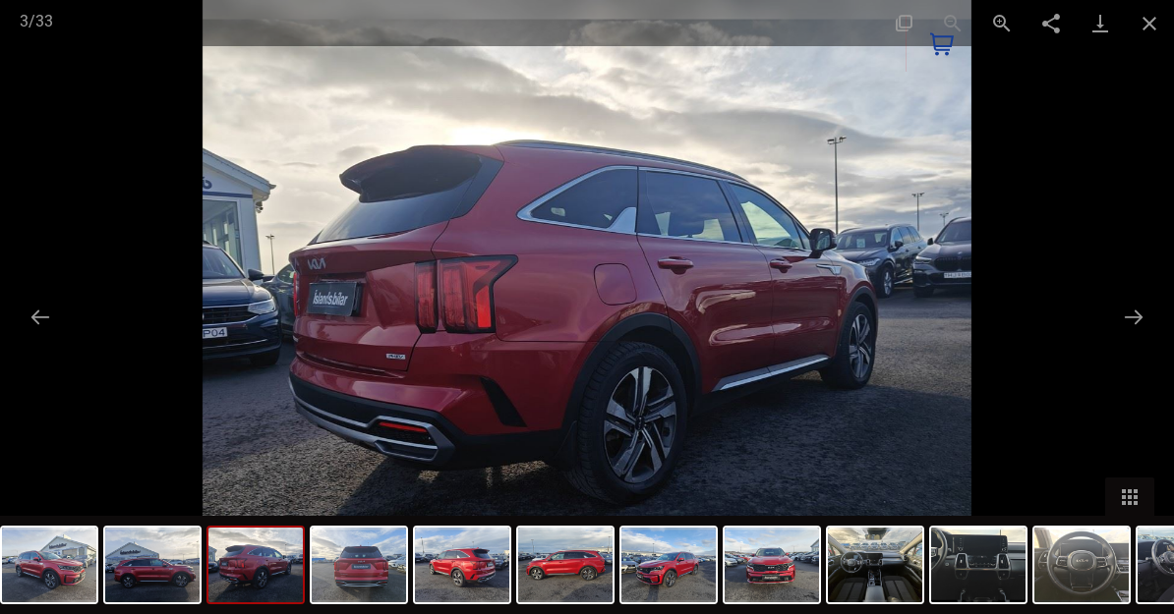
click at [1139, 323] on button "Next slide" at bounding box center [1133, 317] width 41 height 38
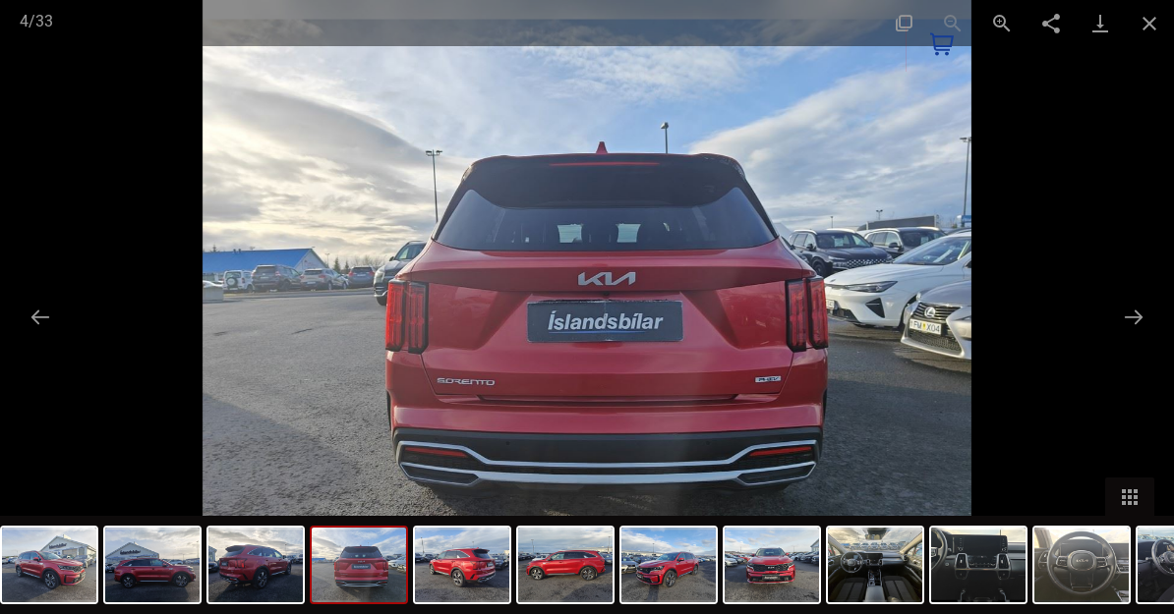
click at [1138, 317] on button "Next slide" at bounding box center [1133, 317] width 41 height 38
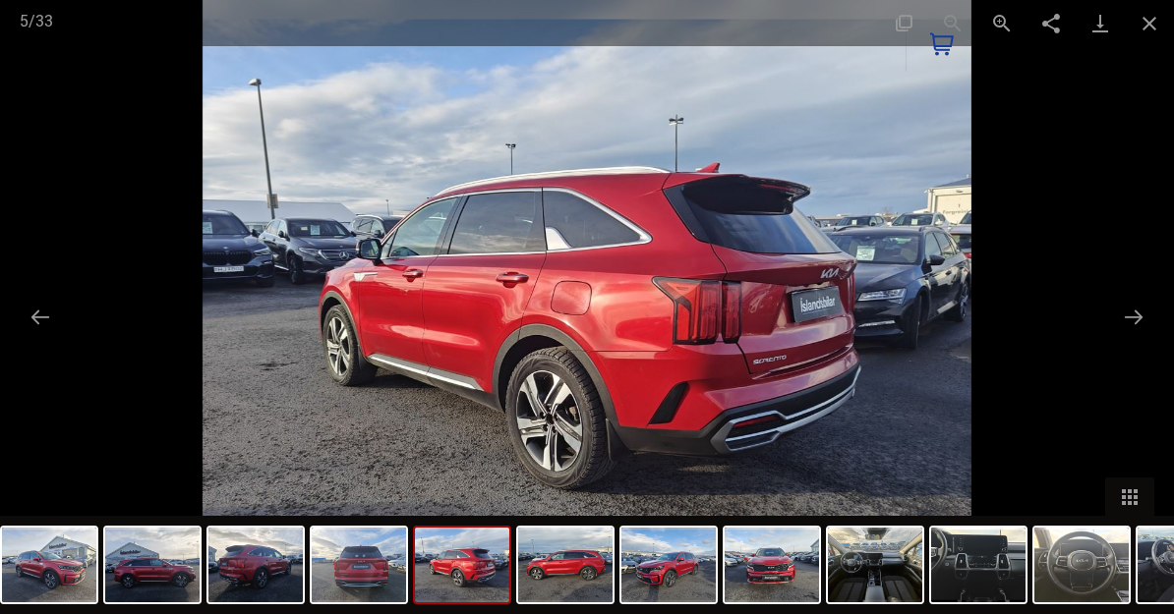
click at [1142, 321] on button "Next slide" at bounding box center [1133, 317] width 41 height 38
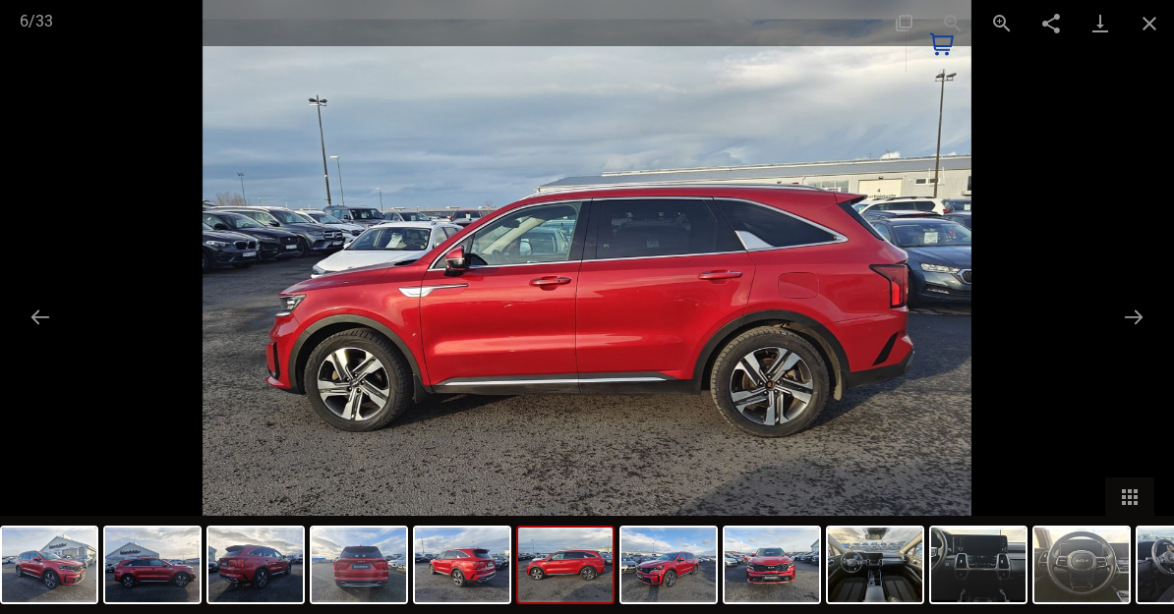
click at [1140, 325] on button "Next slide" at bounding box center [1133, 317] width 41 height 38
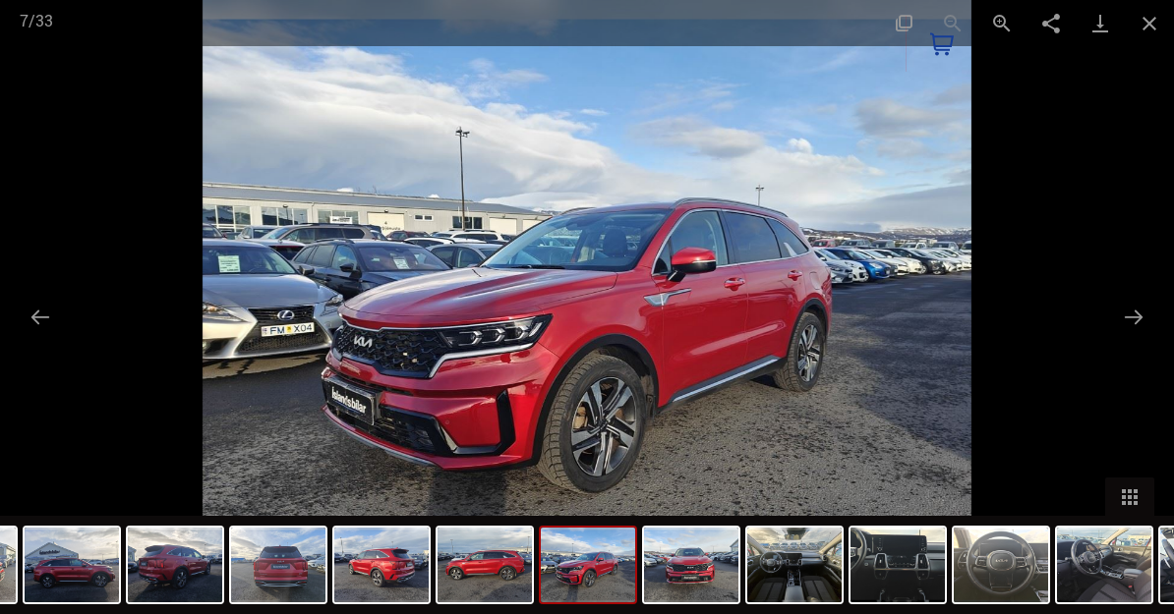
click at [1139, 321] on button "Next slide" at bounding box center [1133, 317] width 41 height 38
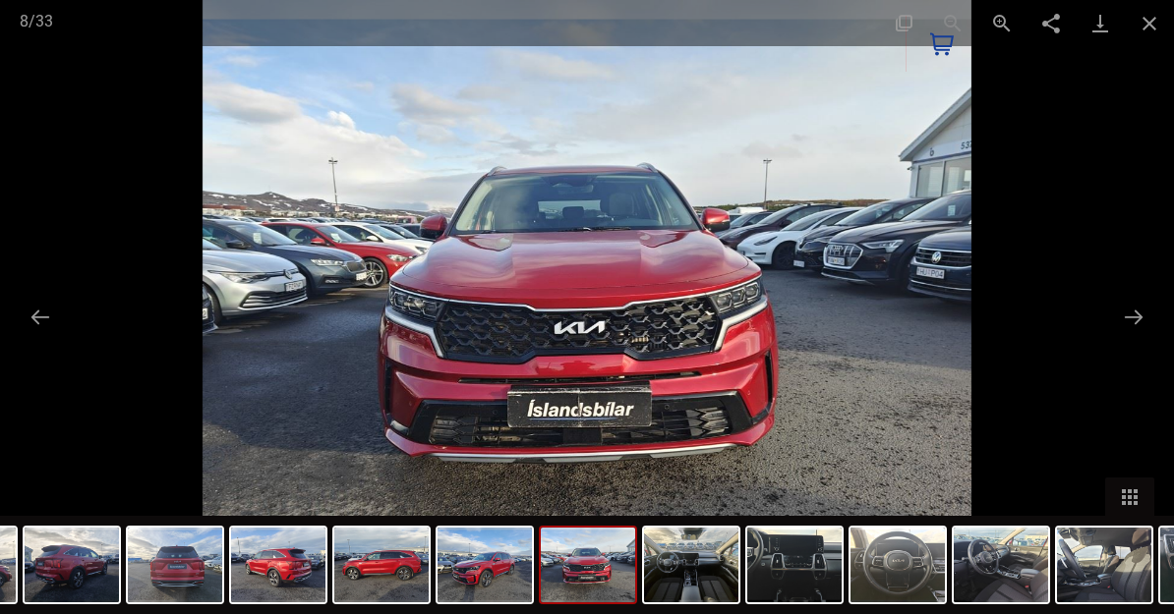
click at [1136, 320] on button "Next slide" at bounding box center [1133, 317] width 41 height 38
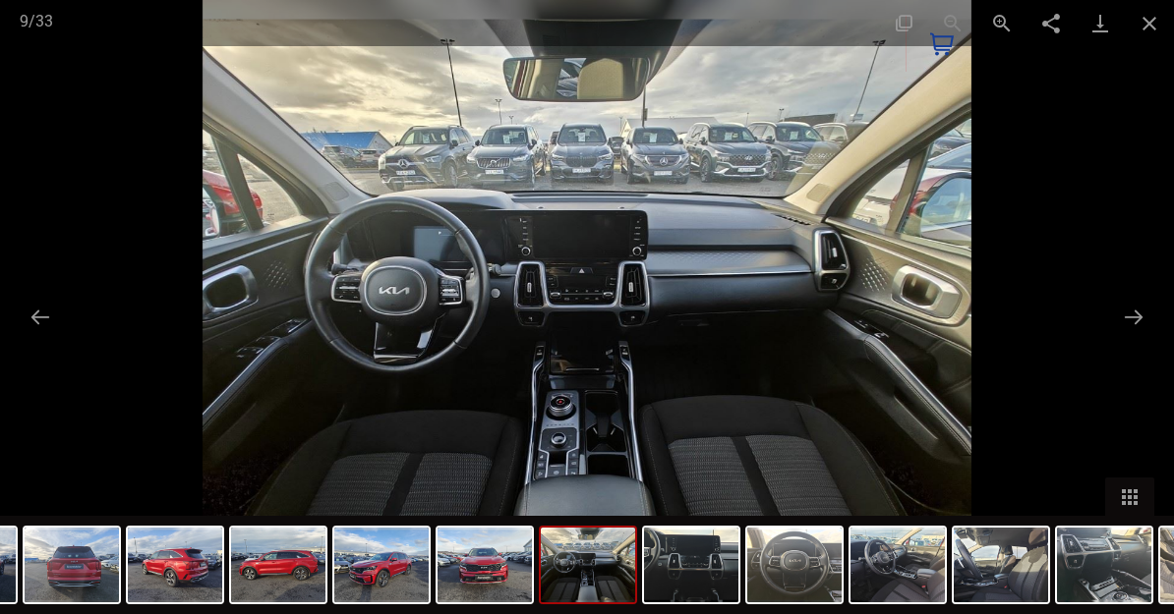
click at [1139, 317] on button "Next slide" at bounding box center [1133, 317] width 41 height 38
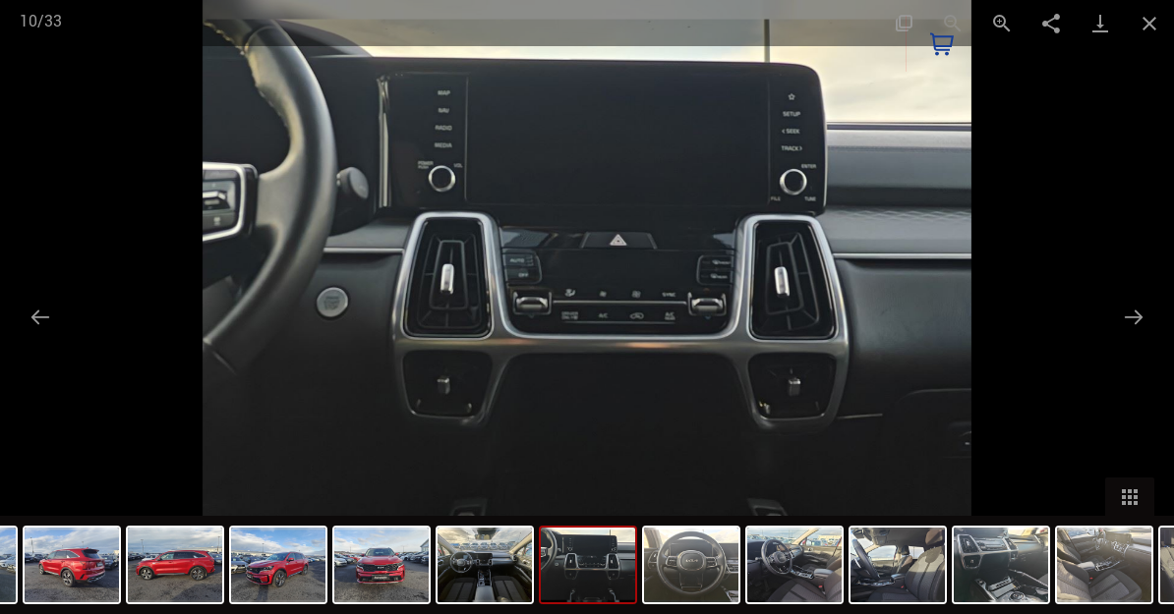
click at [1132, 316] on button "Next slide" at bounding box center [1133, 317] width 41 height 38
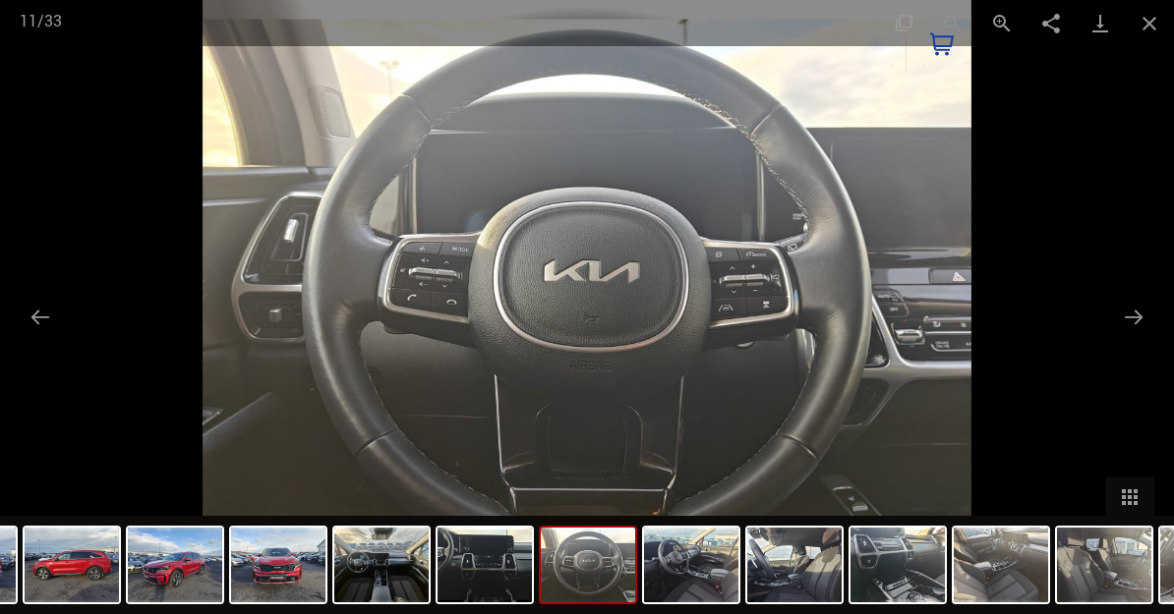
click at [1136, 321] on button "Next slide" at bounding box center [1133, 317] width 41 height 38
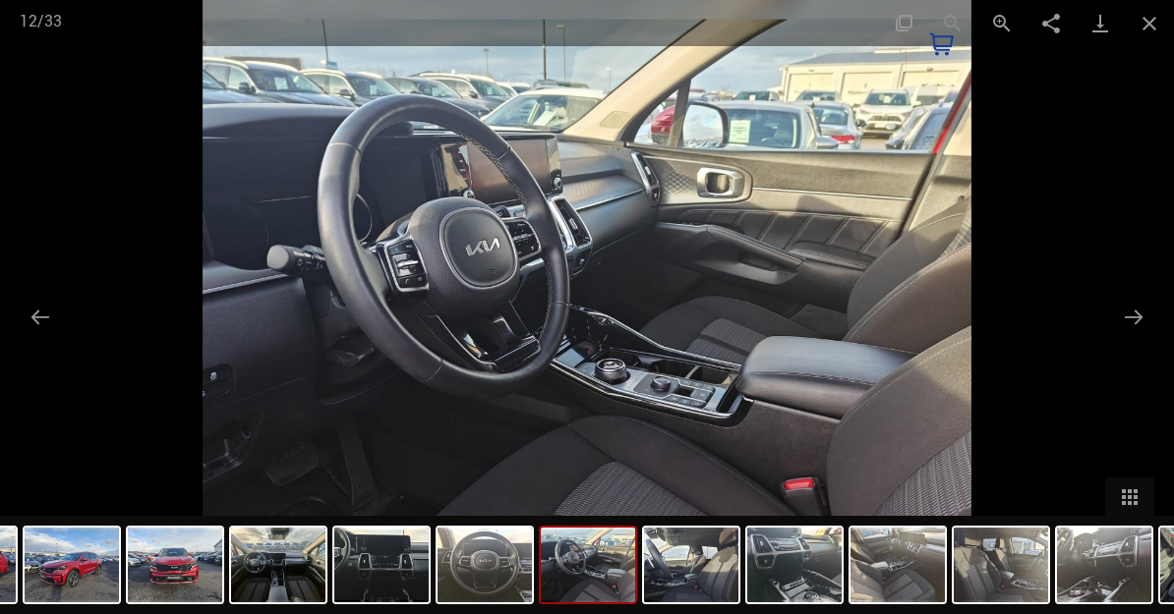
click at [1139, 318] on button "Next slide" at bounding box center [1133, 317] width 41 height 38
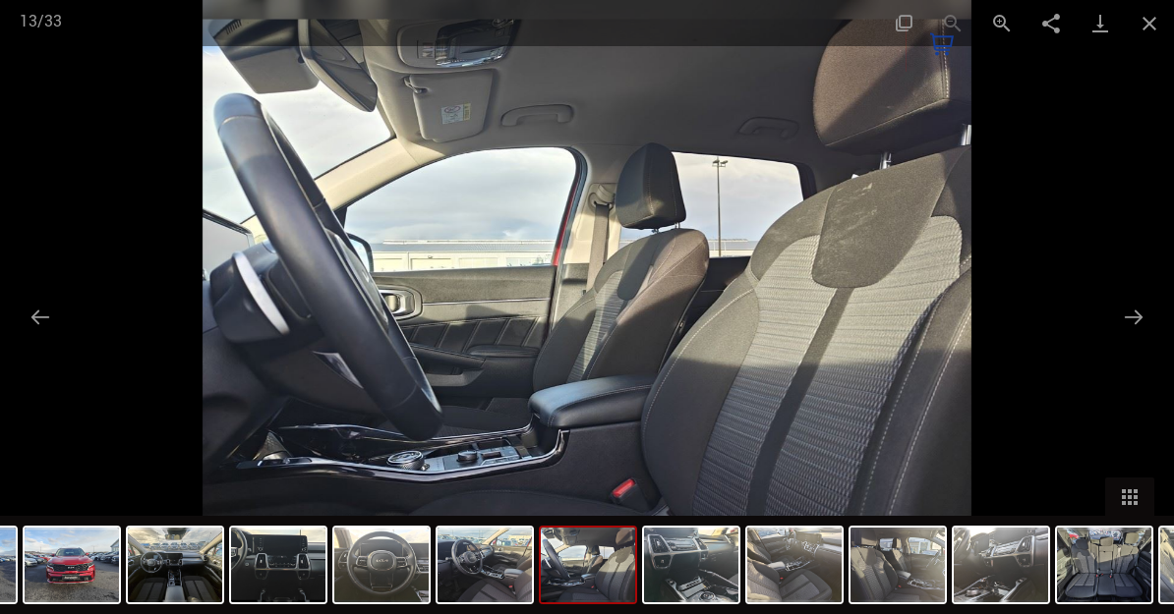
click at [1135, 308] on button "Next slide" at bounding box center [1133, 317] width 41 height 38
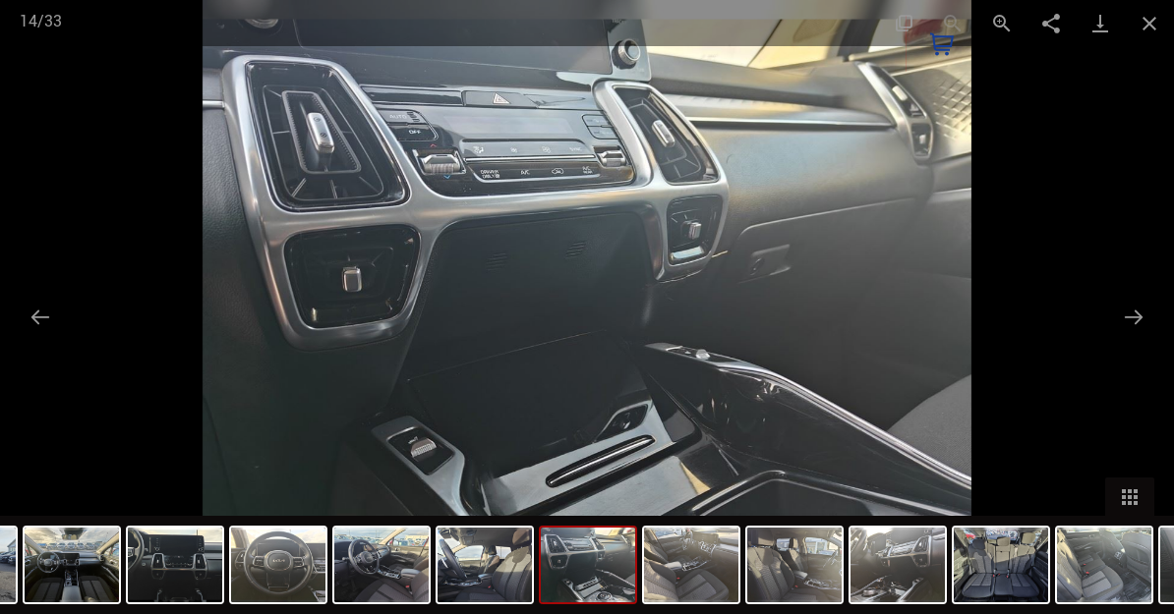
click at [1125, 319] on button "Next slide" at bounding box center [1133, 317] width 41 height 38
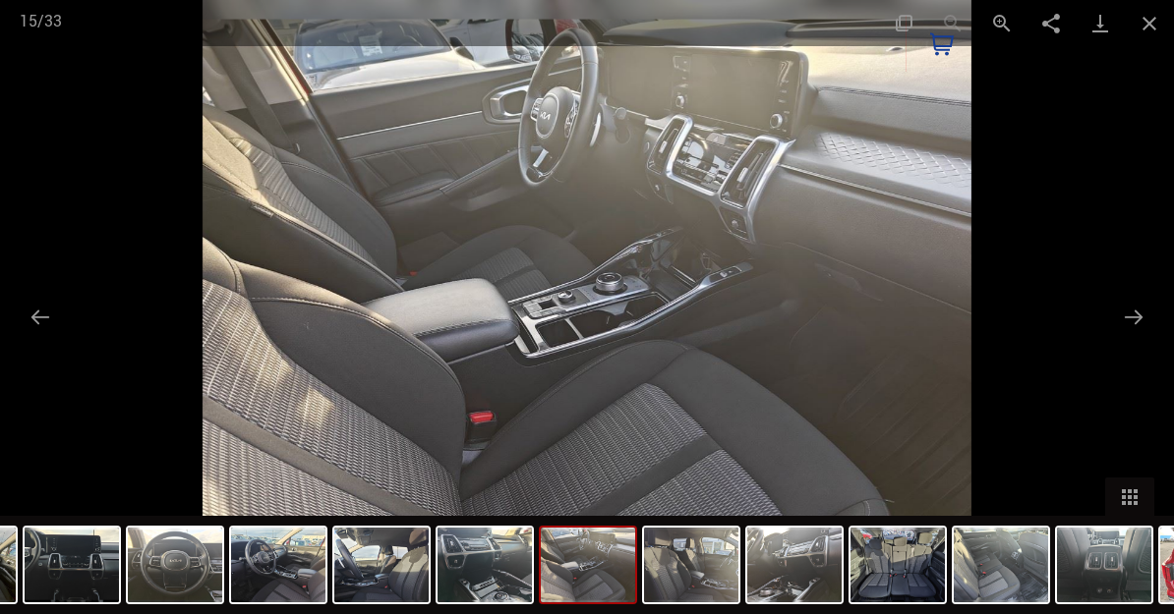
click at [1143, 316] on button "Next slide" at bounding box center [1133, 317] width 41 height 38
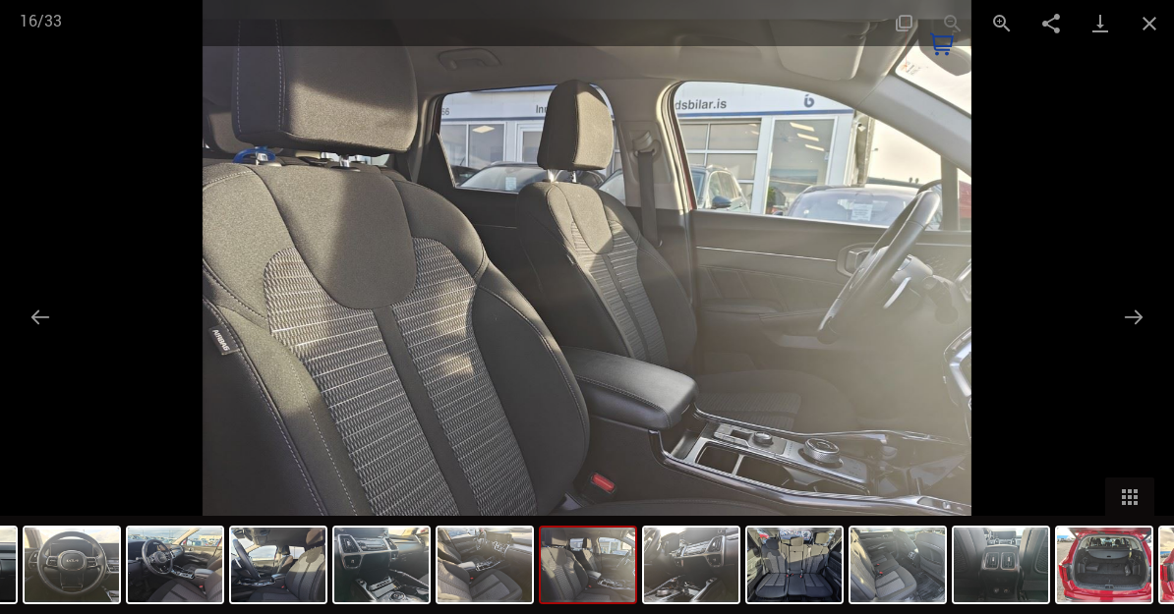
click at [1128, 322] on button "Next slide" at bounding box center [1133, 317] width 41 height 38
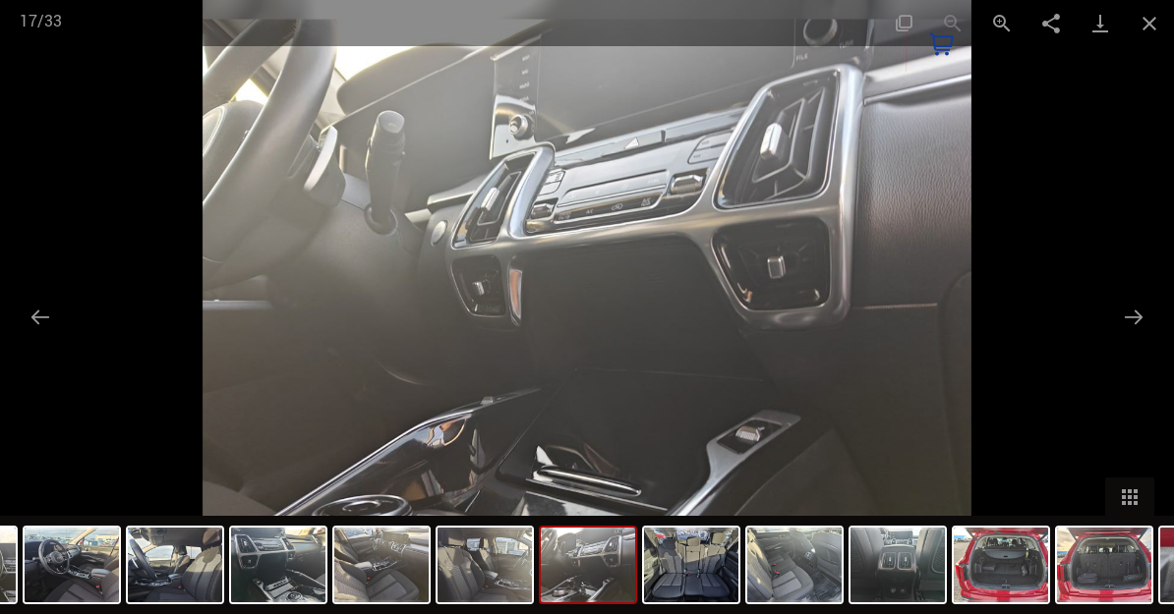
click at [1133, 320] on button "Next slide" at bounding box center [1133, 317] width 41 height 38
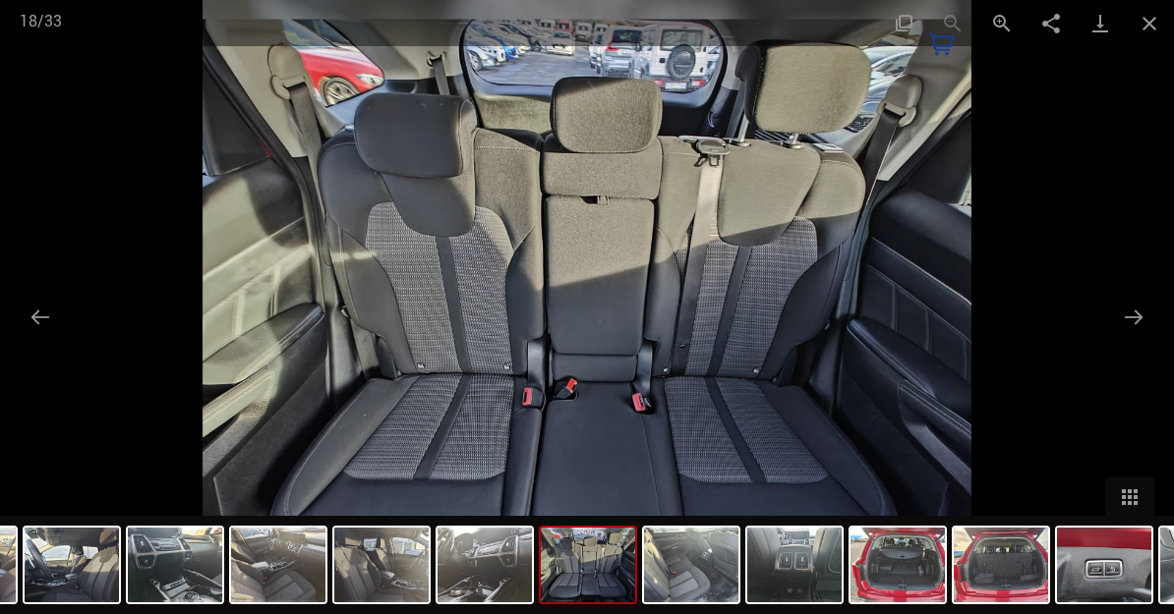
click at [1131, 322] on button "Next slide" at bounding box center [1133, 317] width 41 height 38
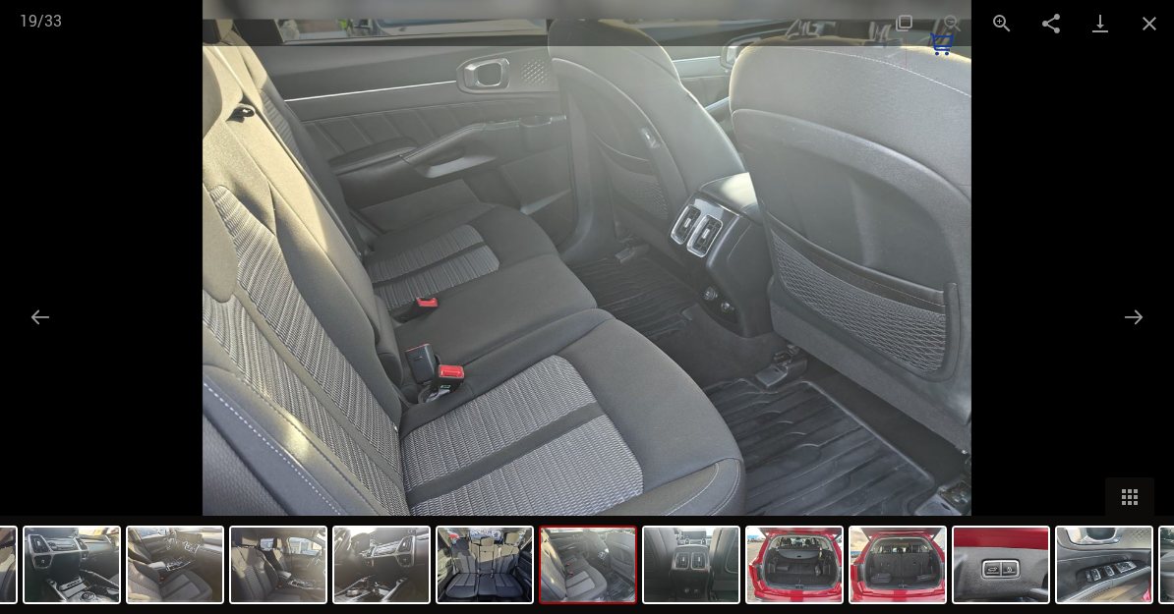
click at [1135, 325] on button "Next slide" at bounding box center [1133, 317] width 41 height 38
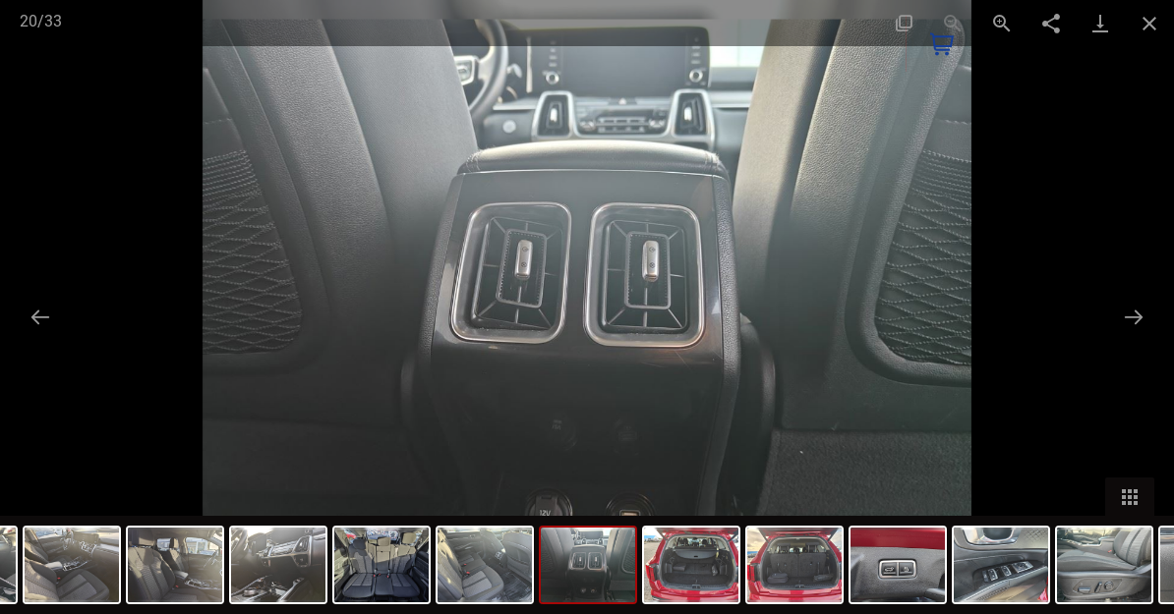
click at [1123, 321] on button "Next slide" at bounding box center [1133, 317] width 41 height 38
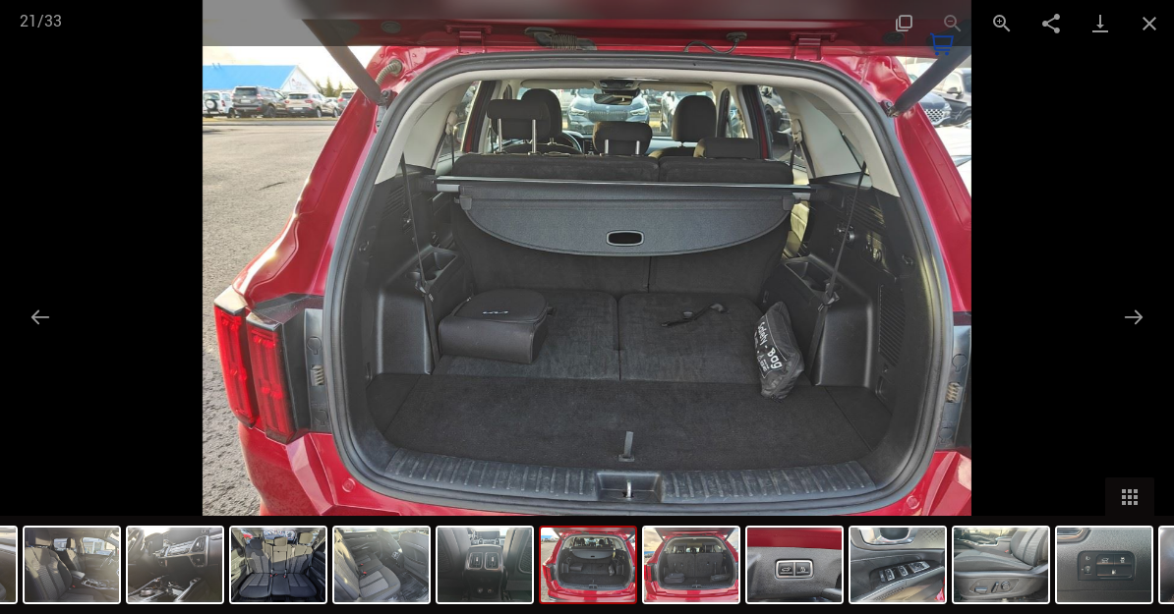
click at [1157, 24] on button "Close gallery" at bounding box center [1149, 23] width 49 height 46
